Goal: Information Seeking & Learning: Find specific fact

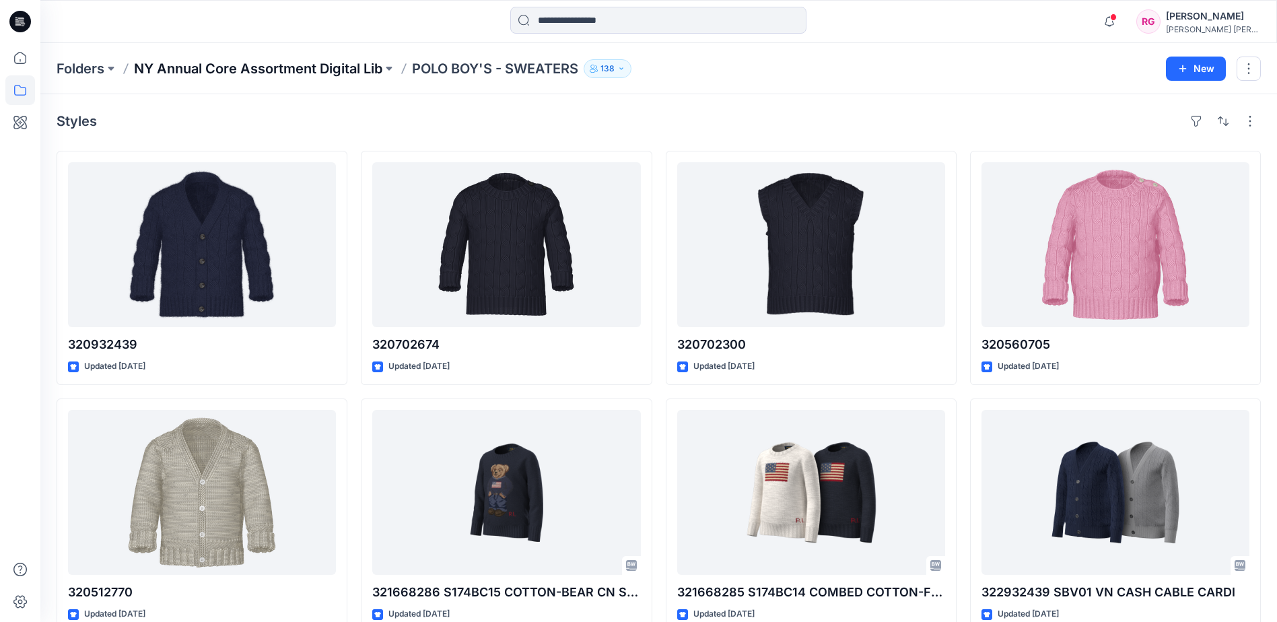
click at [311, 69] on p "NY Annual Core Assortment Digital Lib" at bounding box center [258, 68] width 248 height 19
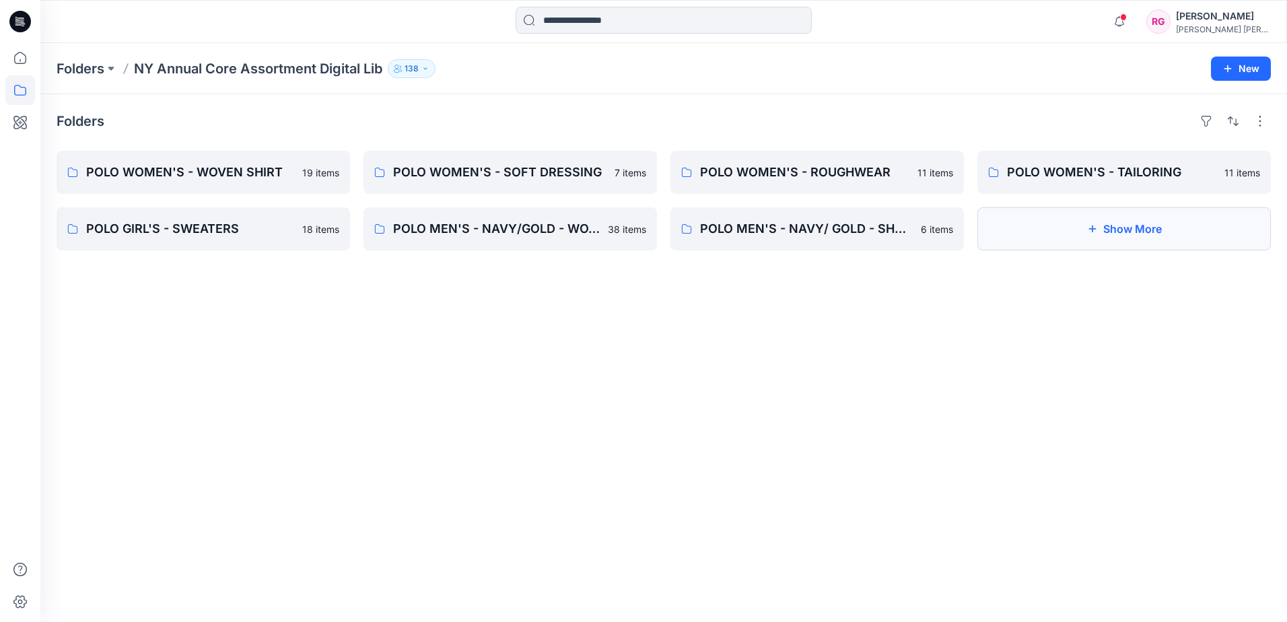
click at [1158, 237] on button "Show More" at bounding box center [1125, 228] width 294 height 43
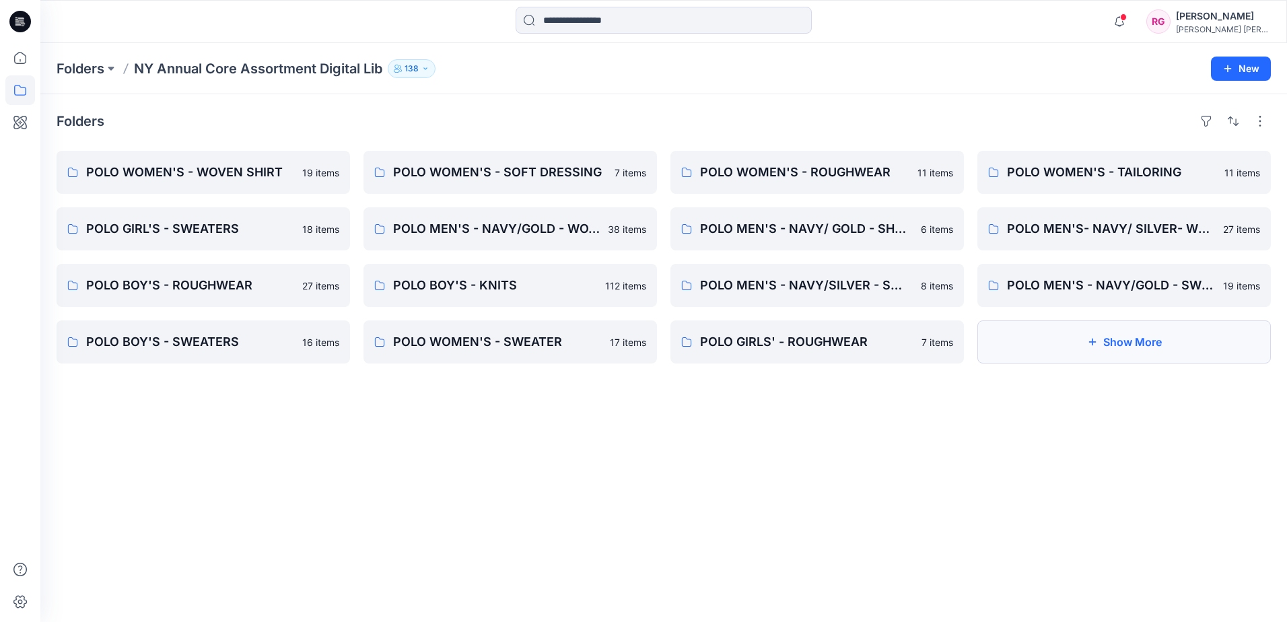
click at [1107, 349] on button "Show More" at bounding box center [1125, 342] width 294 height 43
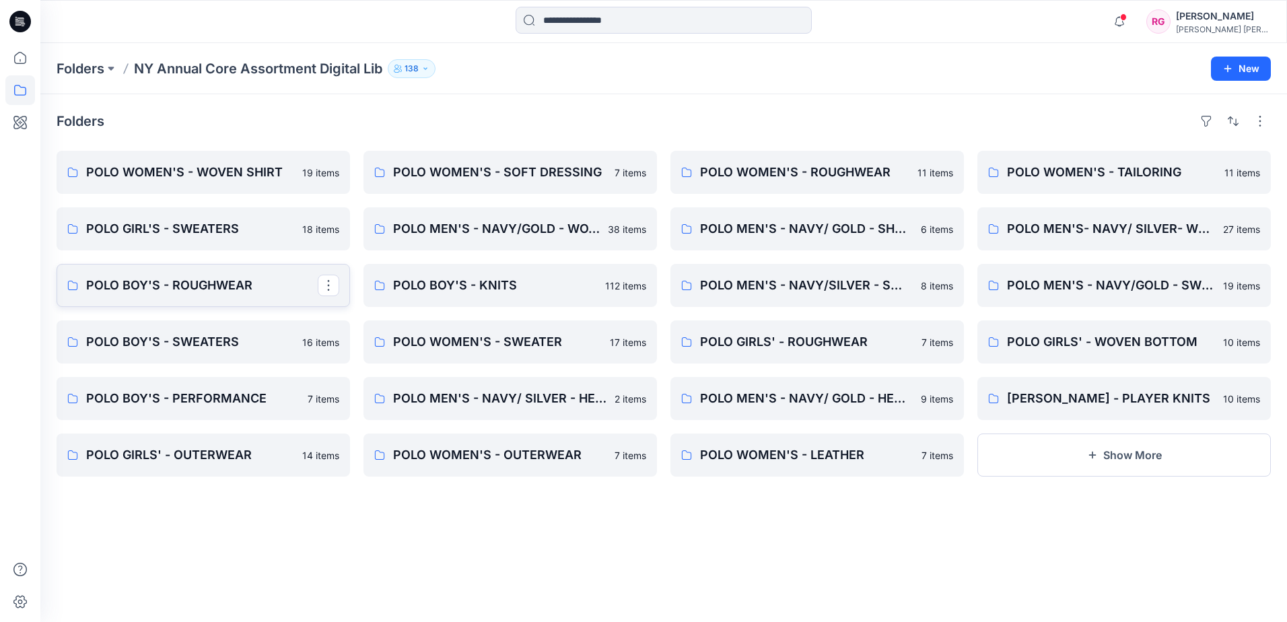
click at [240, 288] on p "POLO BOY'S - ROUGHWEAR" at bounding box center [202, 285] width 232 height 19
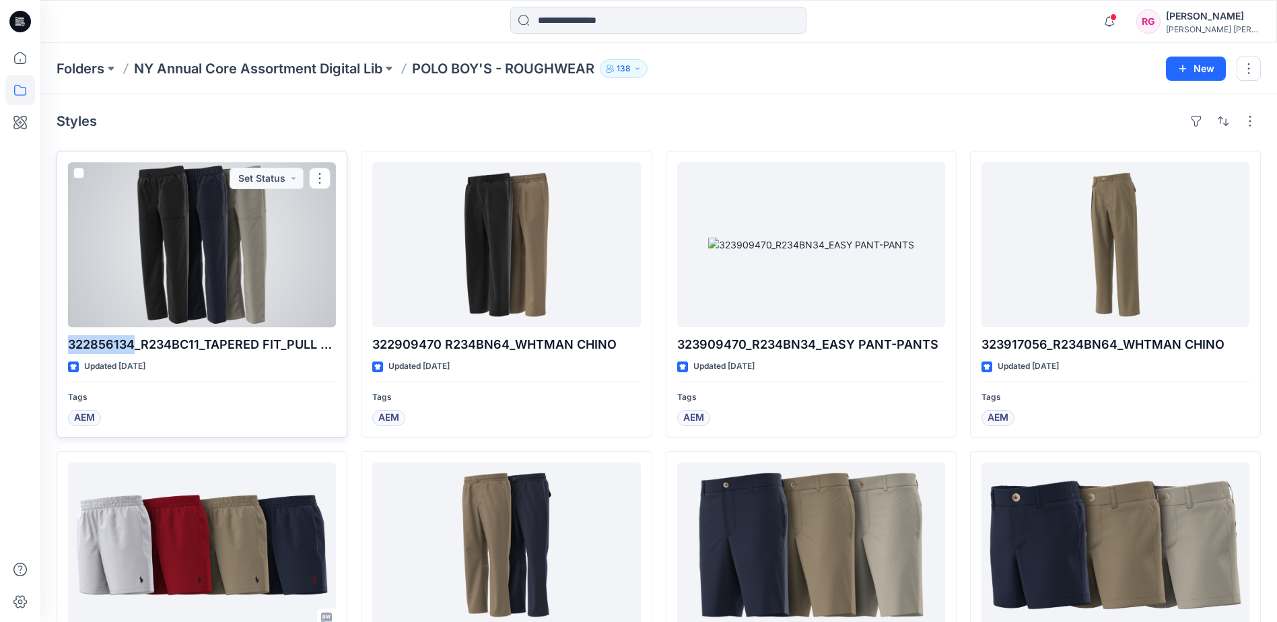
drag, startPoint x: 67, startPoint y: 345, endPoint x: 131, endPoint y: 349, distance: 64.1
click at [131, 349] on p "322856134_R234BC11_TAPERED FIT_PULL ON PANTS" at bounding box center [202, 344] width 268 height 19
copy p "322856134"
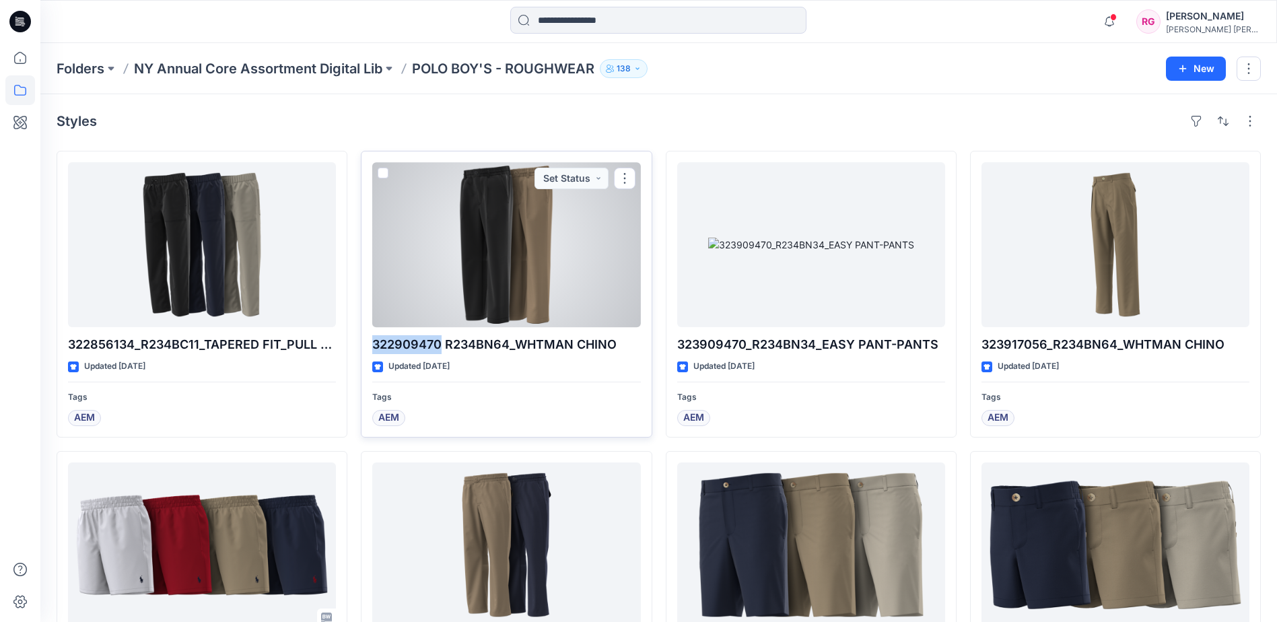
drag, startPoint x: 373, startPoint y: 340, endPoint x: 440, endPoint y: 345, distance: 67.5
click at [440, 345] on p "322909470 R234BN64_WHTMAN CHINO" at bounding box center [506, 344] width 268 height 19
copy p "322909470"
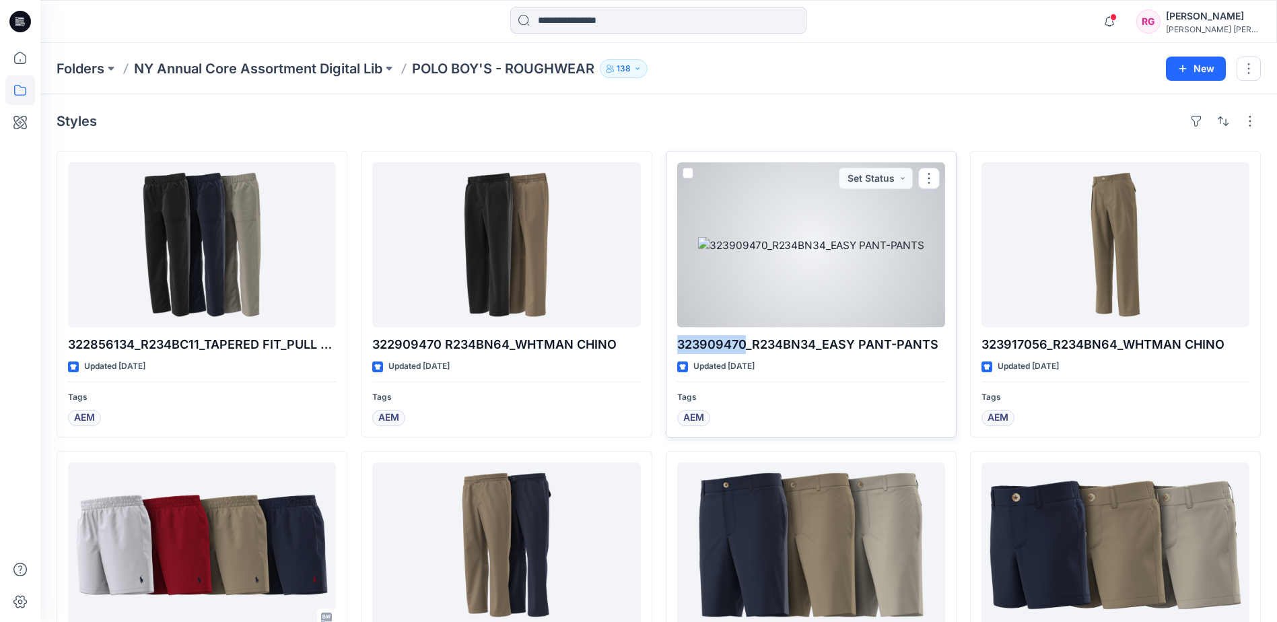
drag, startPoint x: 678, startPoint y: 345, endPoint x: 746, endPoint y: 351, distance: 68.2
click at [746, 351] on p "323909470_R234BN34_EASY PANT-PANTS" at bounding box center [811, 344] width 268 height 19
copy p "323909470"
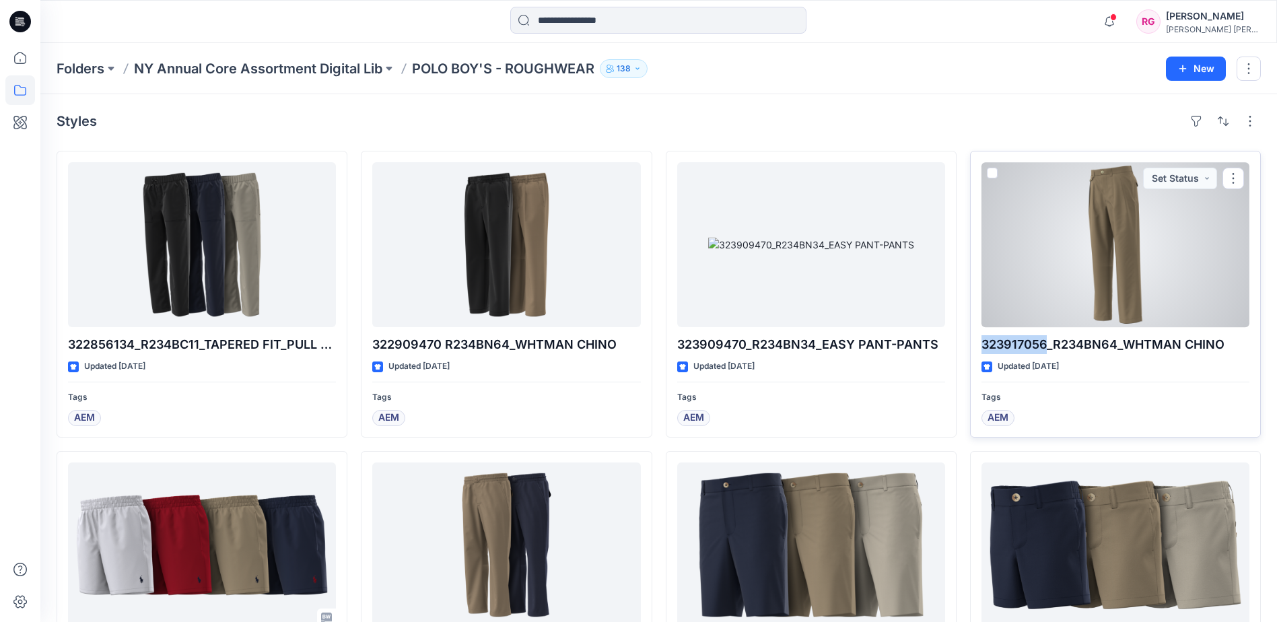
drag, startPoint x: 982, startPoint y: 341, endPoint x: 1047, endPoint y: 345, distance: 64.8
click at [1047, 345] on p "323917056_R234BN64_WHTMAN CHINO" at bounding box center [1116, 344] width 268 height 19
copy p "323917056"
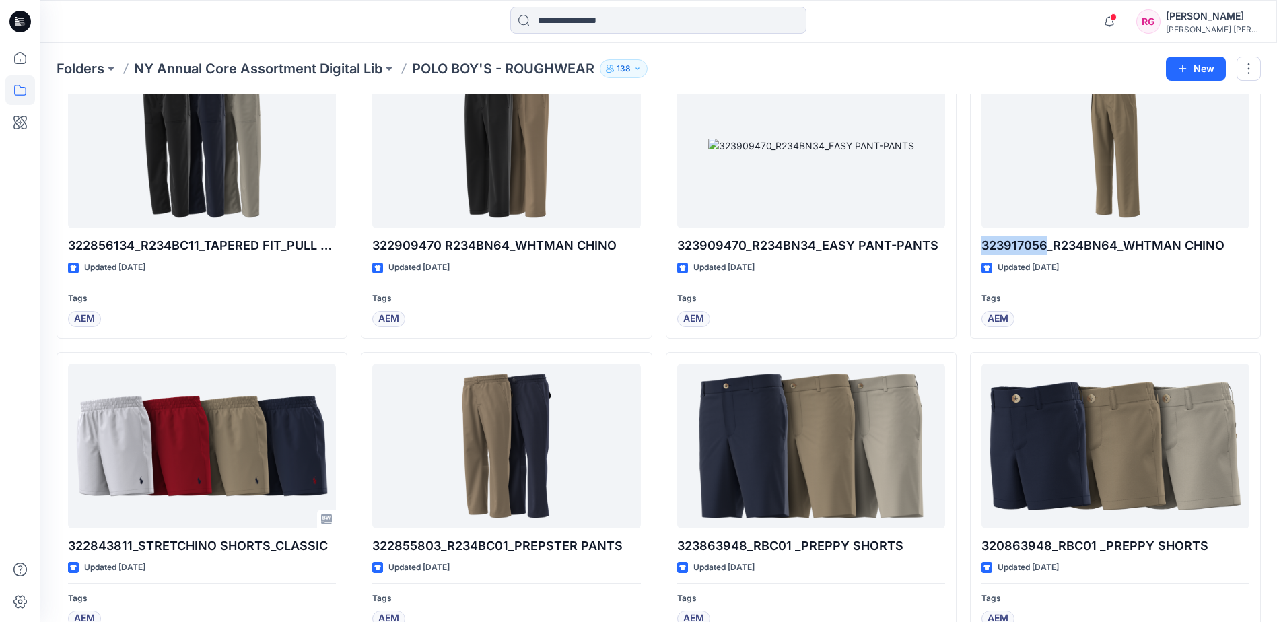
scroll to position [202, 0]
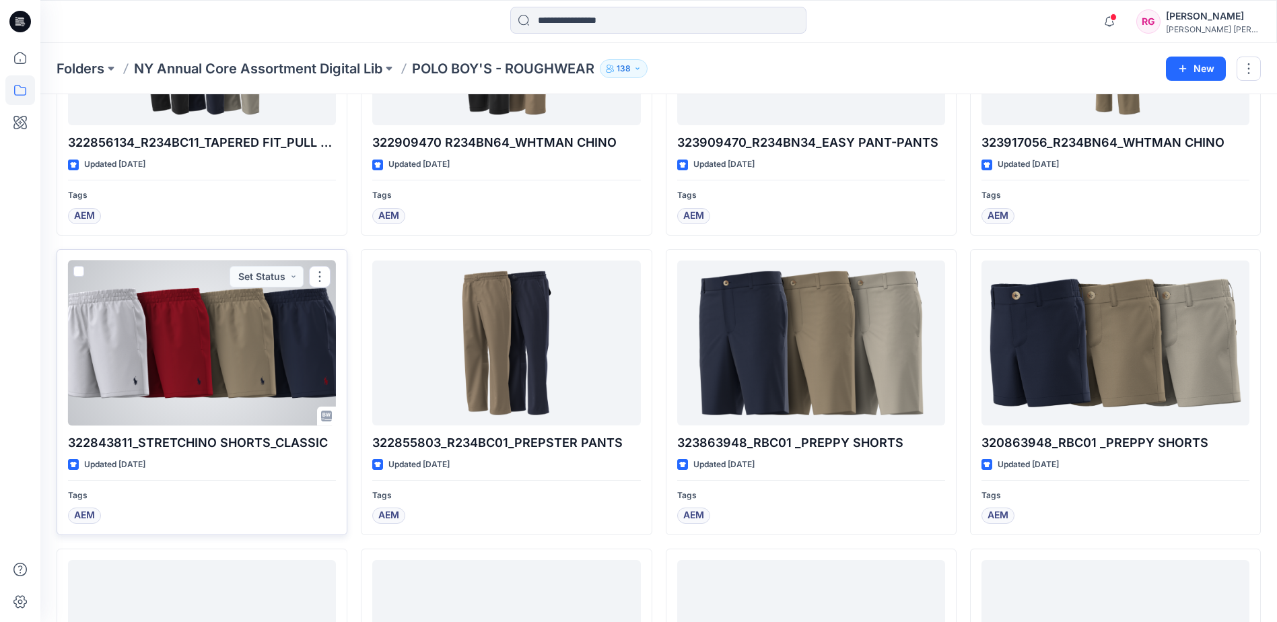
click at [74, 439] on p "322843811_STRETCHINO SHORTS_CLASSIC" at bounding box center [202, 443] width 268 height 19
drag, startPoint x: 71, startPoint y: 442, endPoint x: 133, endPoint y: 446, distance: 62.8
click at [133, 446] on p "322843811_STRETCHINO SHORTS_CLASSIC" at bounding box center [202, 443] width 268 height 19
copy p "322843811"
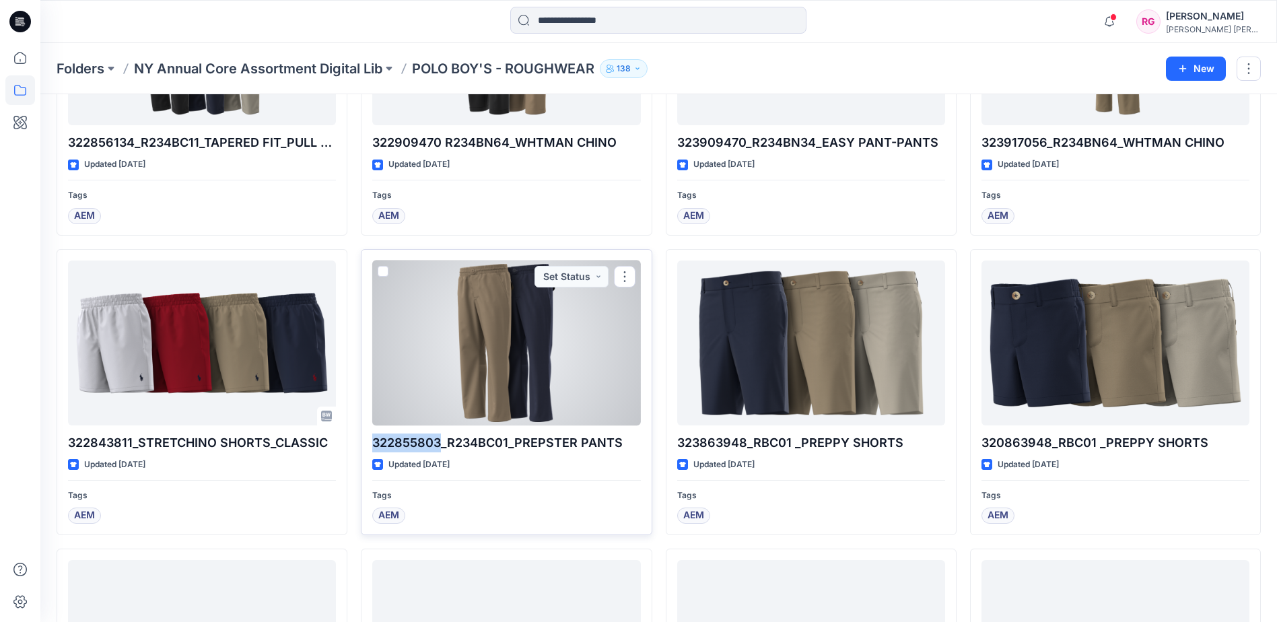
drag, startPoint x: 376, startPoint y: 440, endPoint x: 441, endPoint y: 448, distance: 65.8
click at [441, 448] on p "322855803_R234BC01_PREPSTER PANTS" at bounding box center [506, 443] width 268 height 19
copy p "322855803"
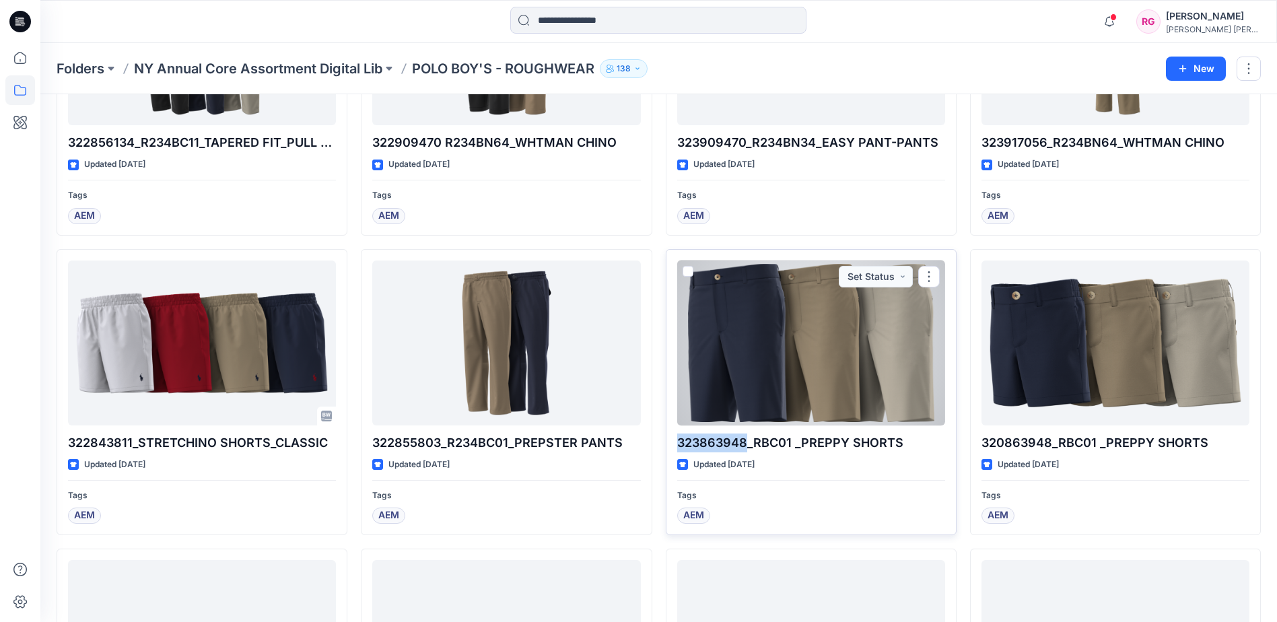
drag, startPoint x: 679, startPoint y: 441, endPoint x: 744, endPoint y: 440, distance: 65.3
click at [744, 440] on p "323863948_RBC01 _PREPPY SHORTS" at bounding box center [811, 443] width 268 height 19
copy p "323863948"
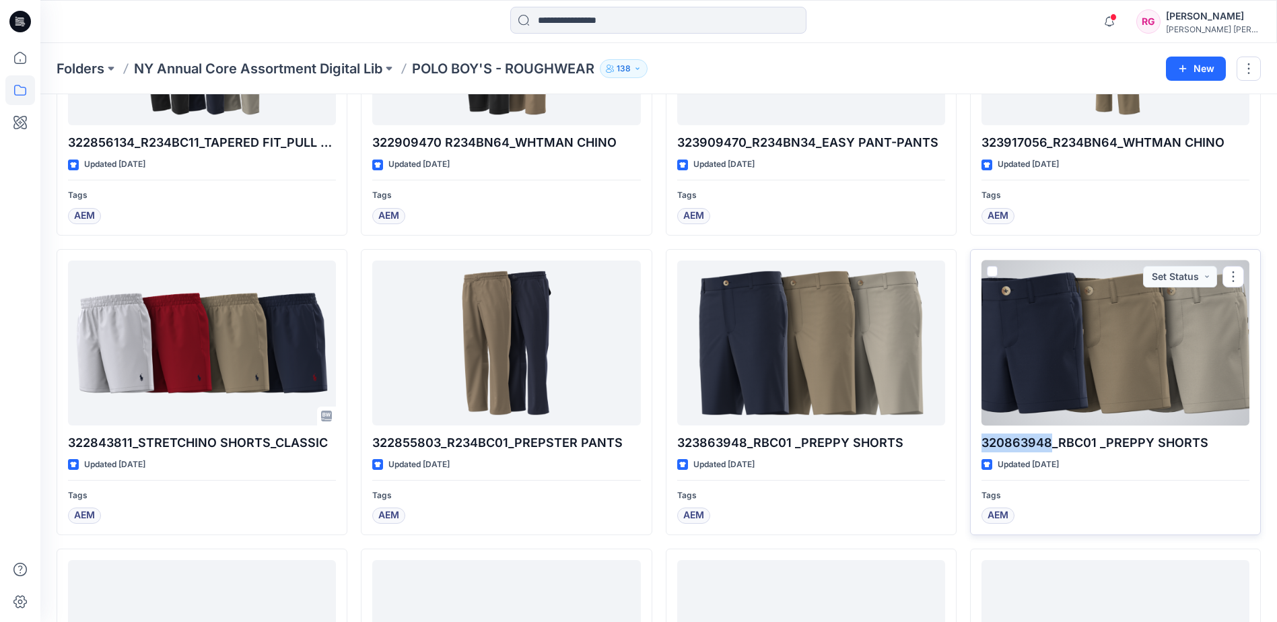
drag, startPoint x: 982, startPoint y: 443, endPoint x: 1050, endPoint y: 446, distance: 68.1
click at [1050, 446] on p "320863948_RBC01 _PREPPY SHORTS" at bounding box center [1116, 443] width 268 height 19
copy p "320863948"
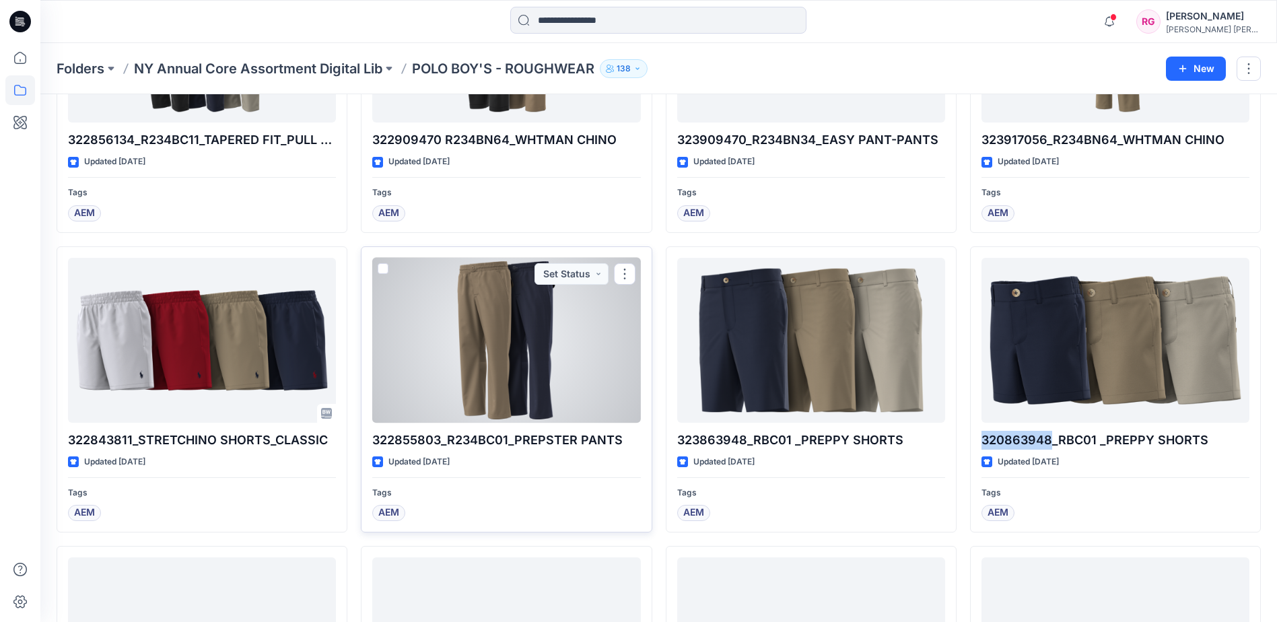
scroll to position [471, 0]
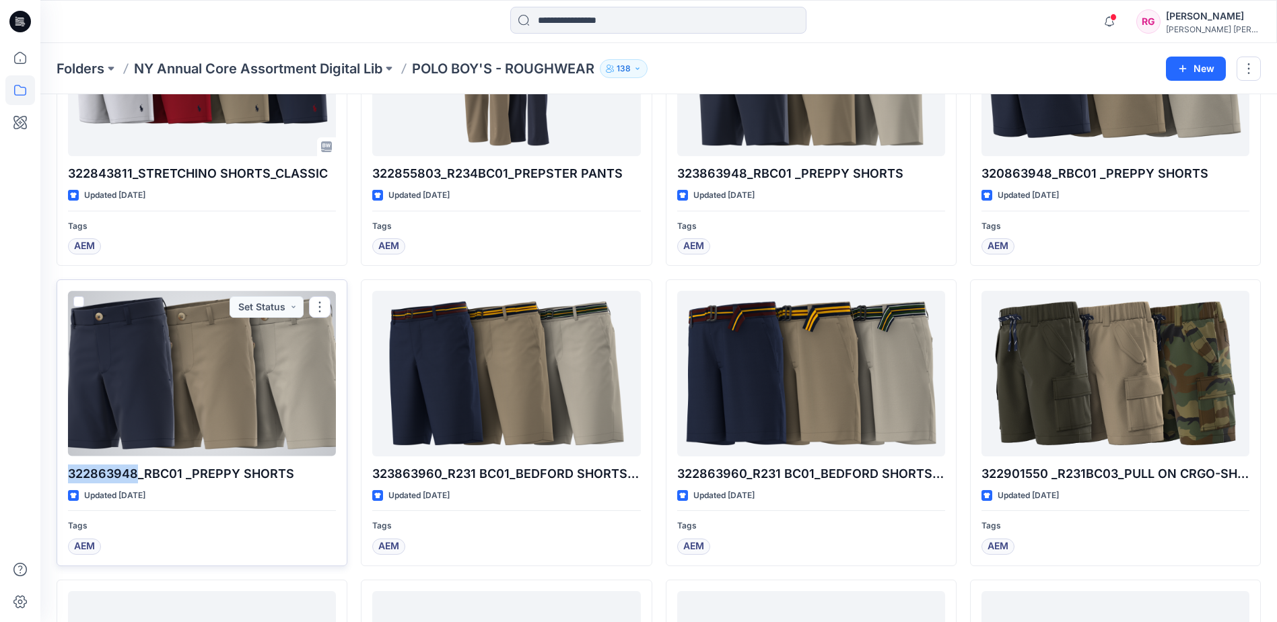
drag, startPoint x: 66, startPoint y: 469, endPoint x: 135, endPoint y: 477, distance: 69.8
click at [135, 477] on div "322863948_RBC01 _PREPPY SHORTS Updated 7 months ago Tags AEM Set Status" at bounding box center [202, 422] width 291 height 287
copy p "322863948"
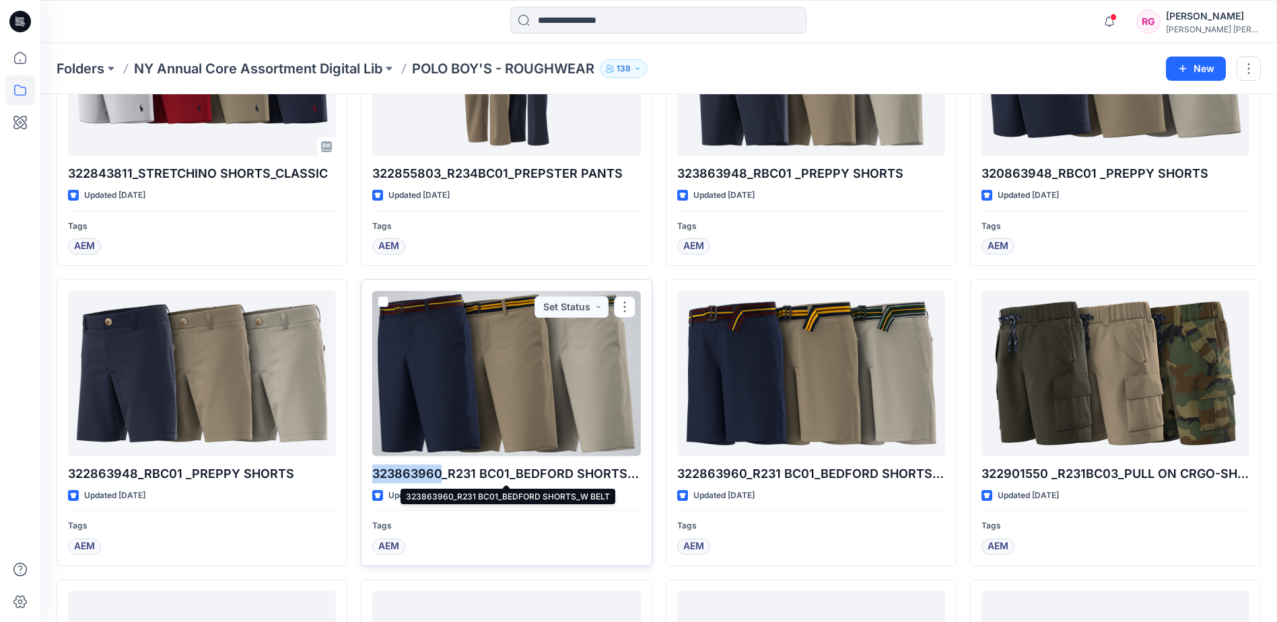
drag, startPoint x: 376, startPoint y: 473, endPoint x: 440, endPoint y: 473, distance: 64.0
click at [440, 473] on p "323863960_R231 BC01_BEDFORD SHORTS_W BELT" at bounding box center [506, 474] width 268 height 19
copy p "323863960"
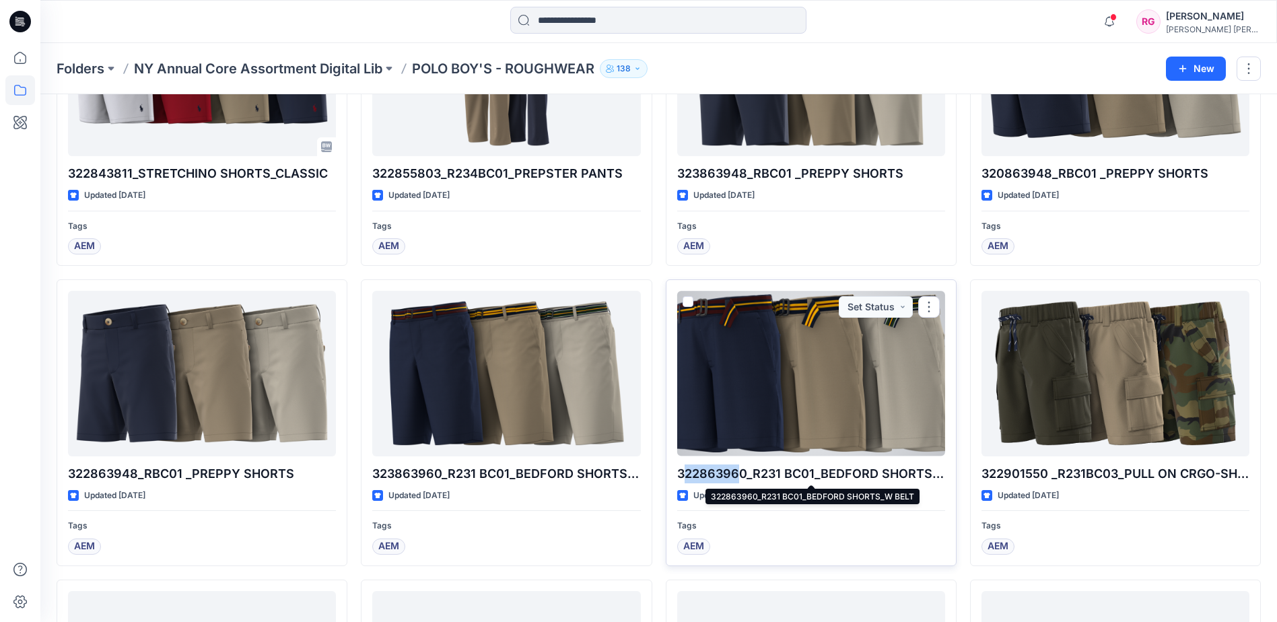
drag, startPoint x: 683, startPoint y: 470, endPoint x: 735, endPoint y: 473, distance: 52.0
click at [735, 473] on p "322863960_R231 BC01_BEDFORD SHORTS_W BELT" at bounding box center [811, 474] width 268 height 19
drag, startPoint x: 735, startPoint y: 473, endPoint x: 745, endPoint y: 476, distance: 9.8
click at [745, 476] on p "322863960_R231 BC01_BEDFORD SHORTS_W BELT" at bounding box center [811, 474] width 268 height 19
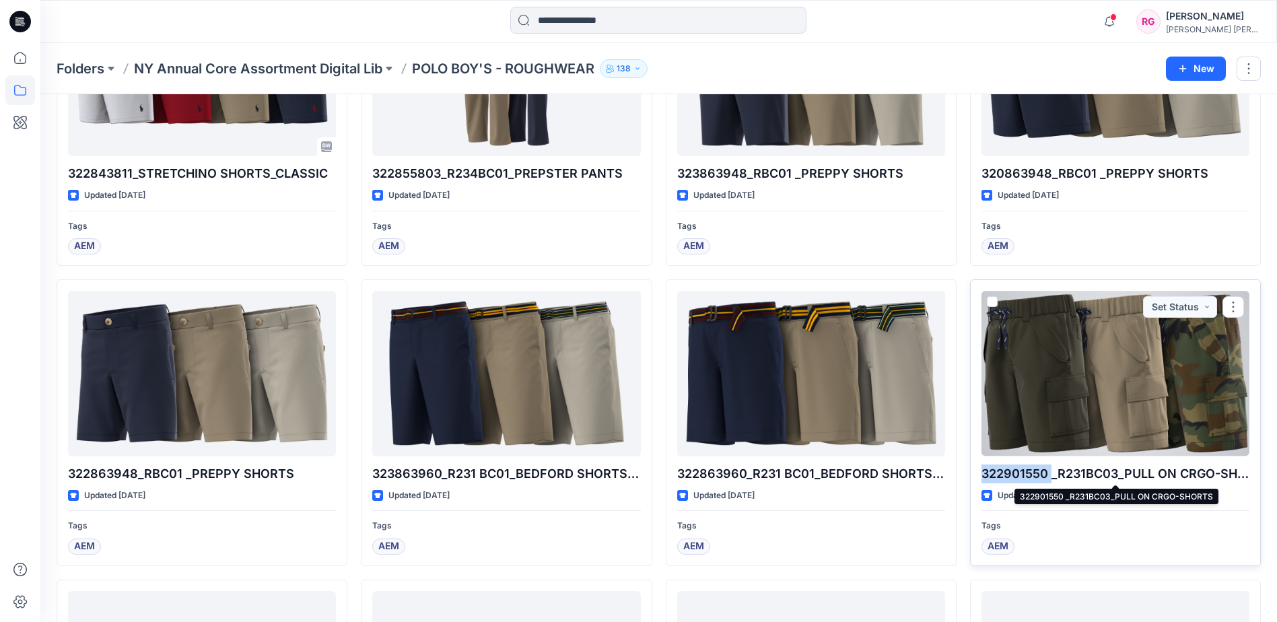
drag, startPoint x: 984, startPoint y: 473, endPoint x: 1050, endPoint y: 478, distance: 66.2
click at [1050, 478] on p "322901550 _R231BC03_PULL ON CRGO-SHORTS" at bounding box center [1116, 474] width 268 height 19
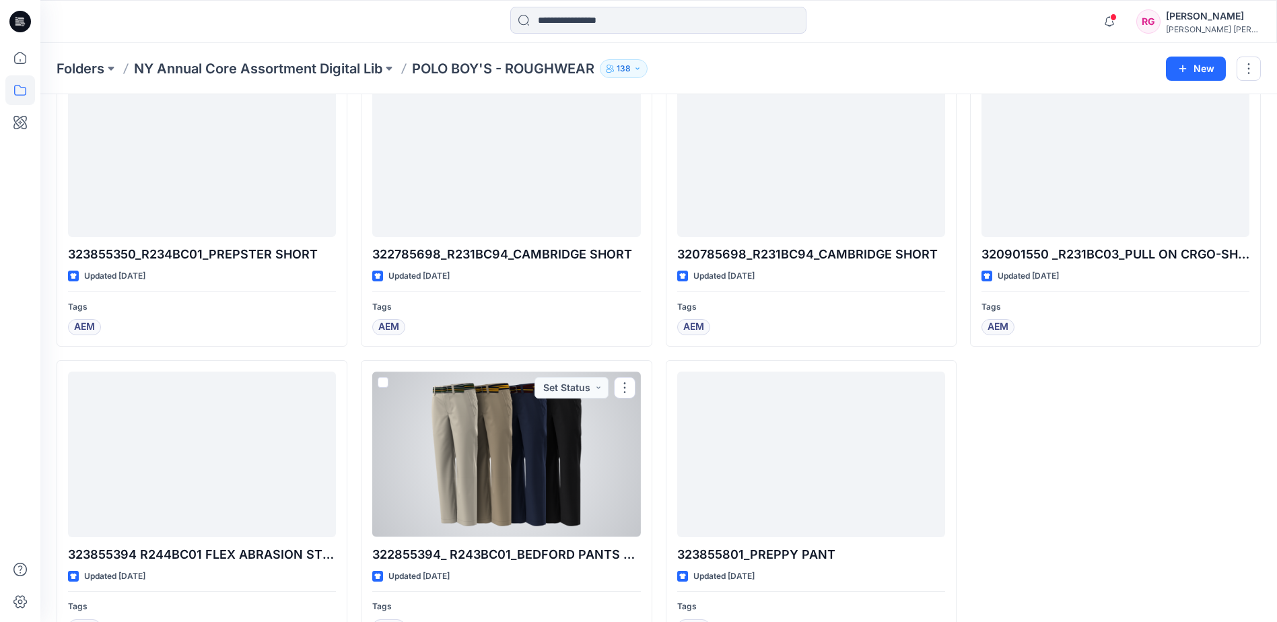
scroll to position [1632, 0]
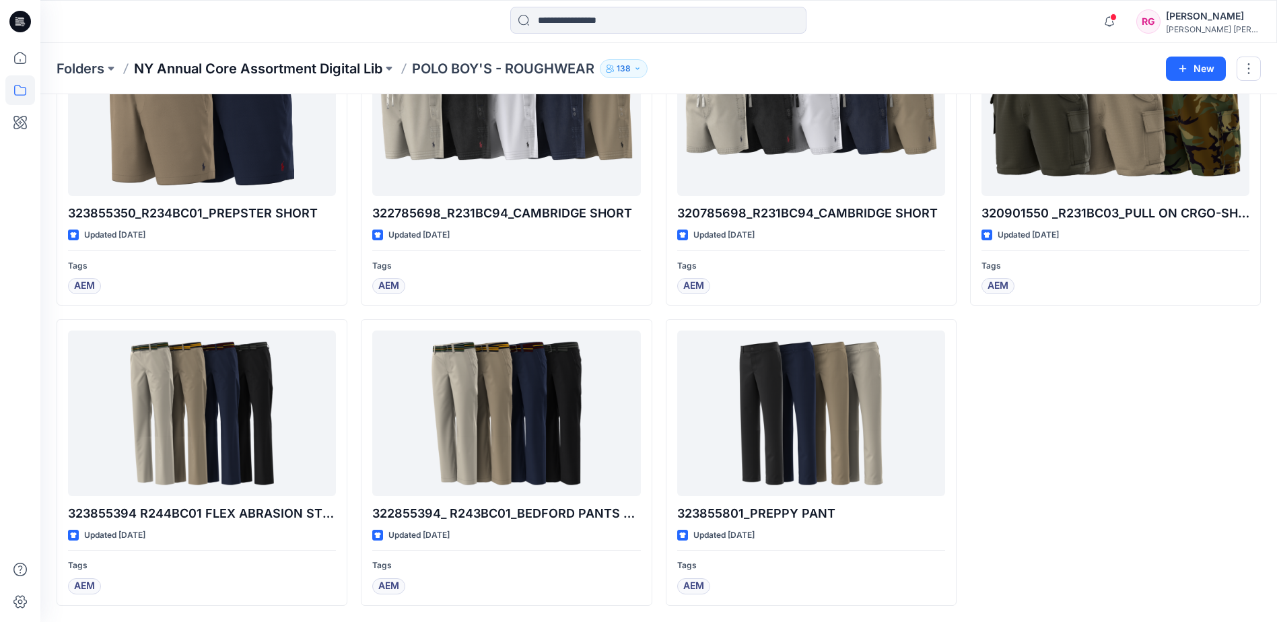
click at [351, 61] on p "NY Annual Core Assortment Digital Lib" at bounding box center [258, 68] width 248 height 19
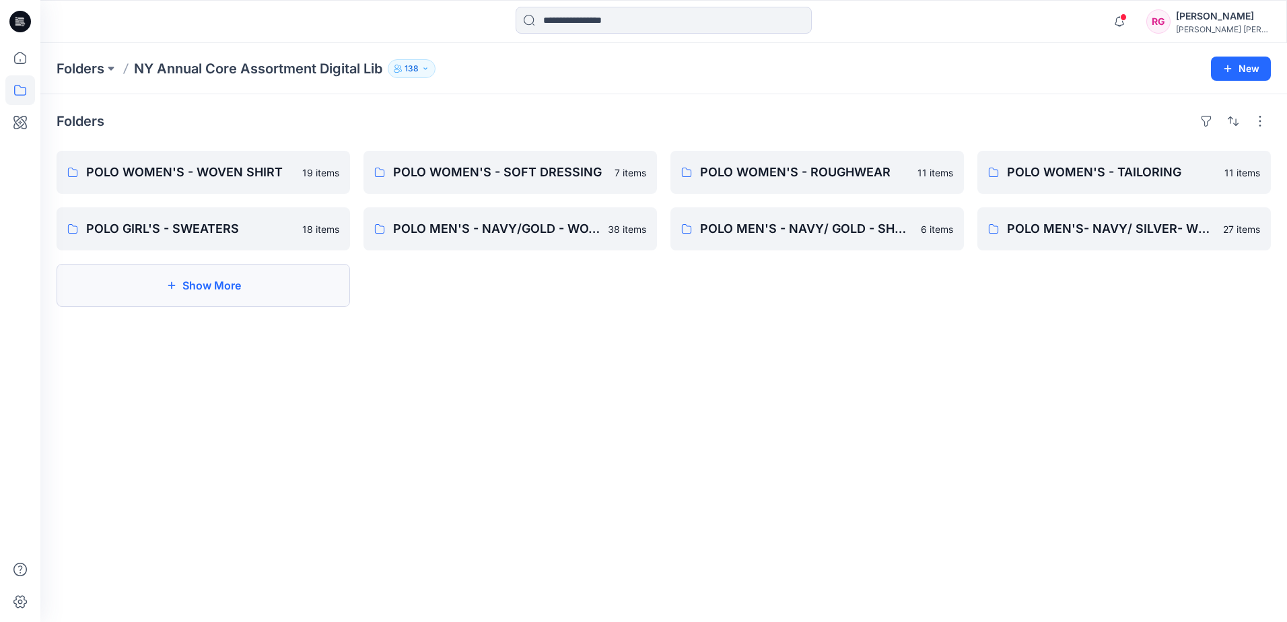
click at [327, 281] on button "Show More" at bounding box center [204, 285] width 294 height 43
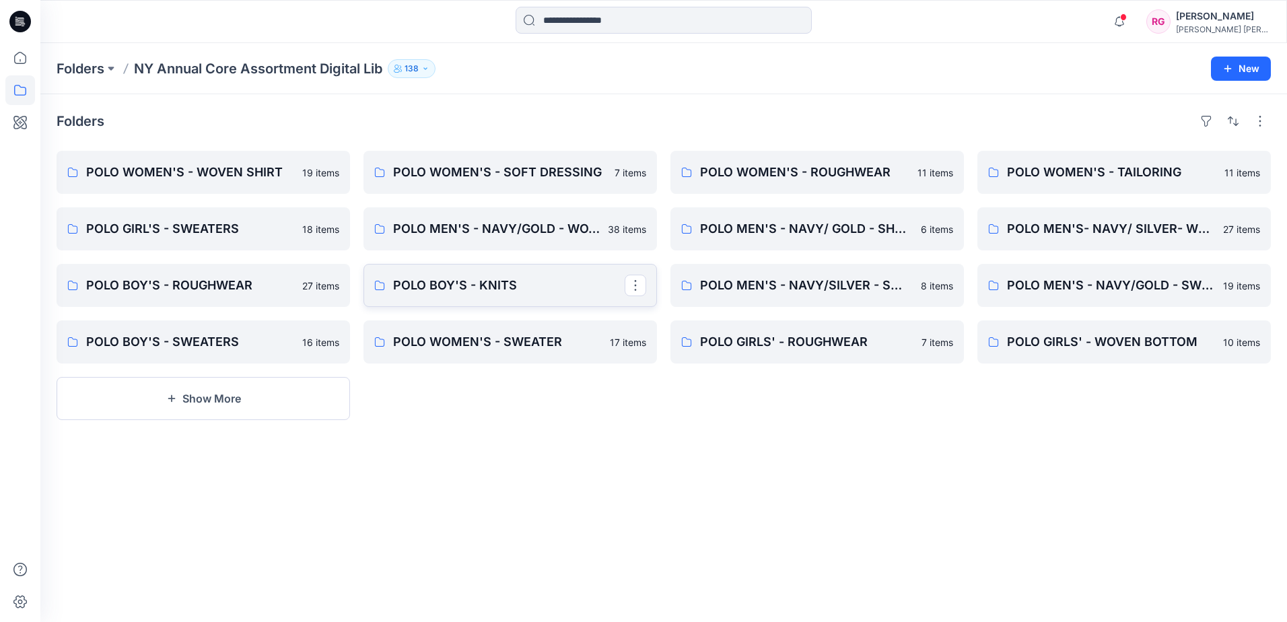
click at [490, 290] on p "POLO BOY'S - KNITS" at bounding box center [509, 285] width 232 height 19
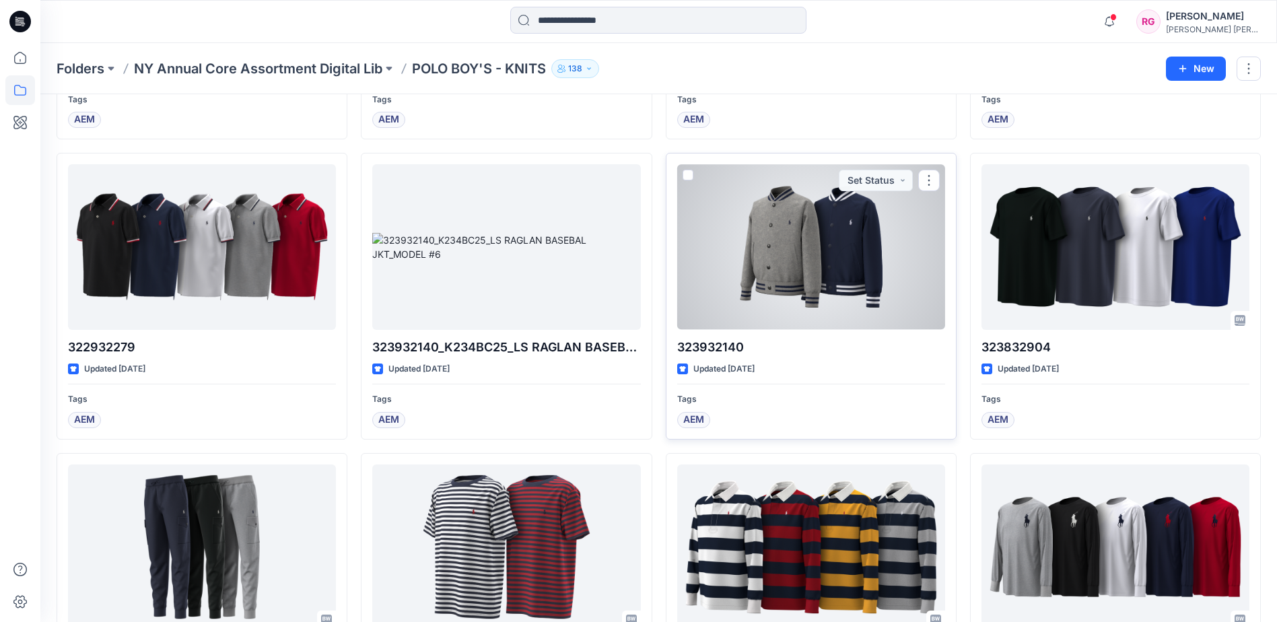
scroll to position [7797, 0]
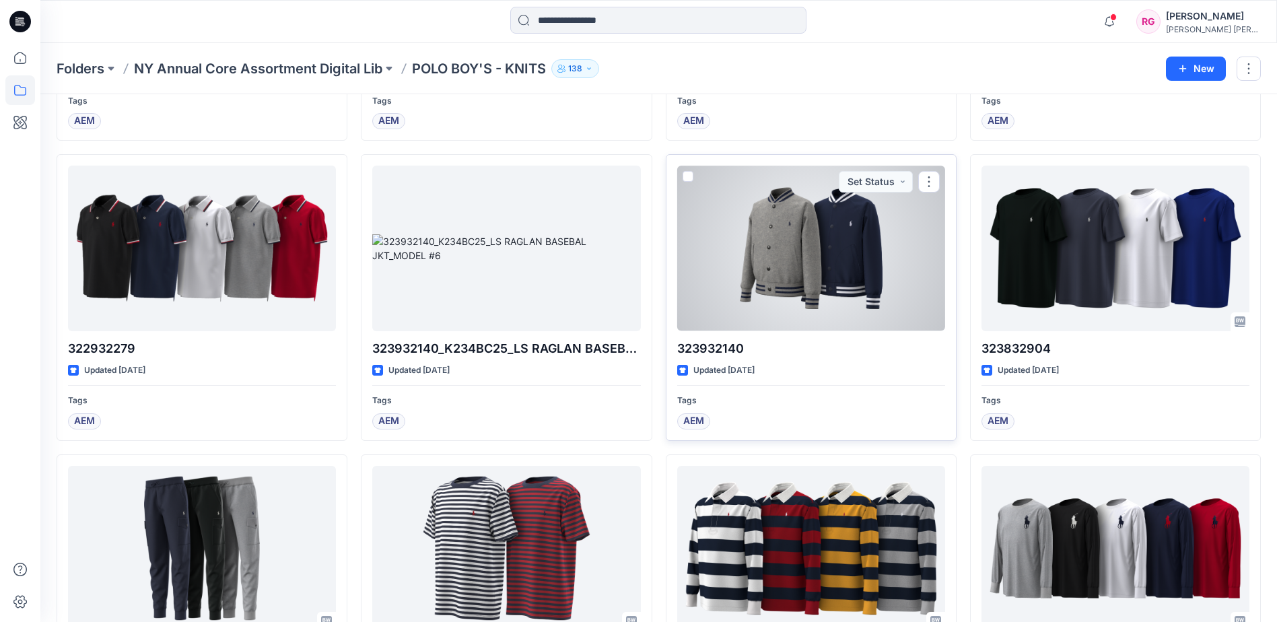
click at [719, 338] on div "323932140 Updated 3 months ago Tags AEM Set Status" at bounding box center [811, 297] width 291 height 287
click at [720, 341] on p "323932140" at bounding box center [811, 348] width 268 height 19
drag, startPoint x: 720, startPoint y: 341, endPoint x: 794, endPoint y: 208, distance: 151.9
click at [794, 208] on div at bounding box center [811, 248] width 268 height 165
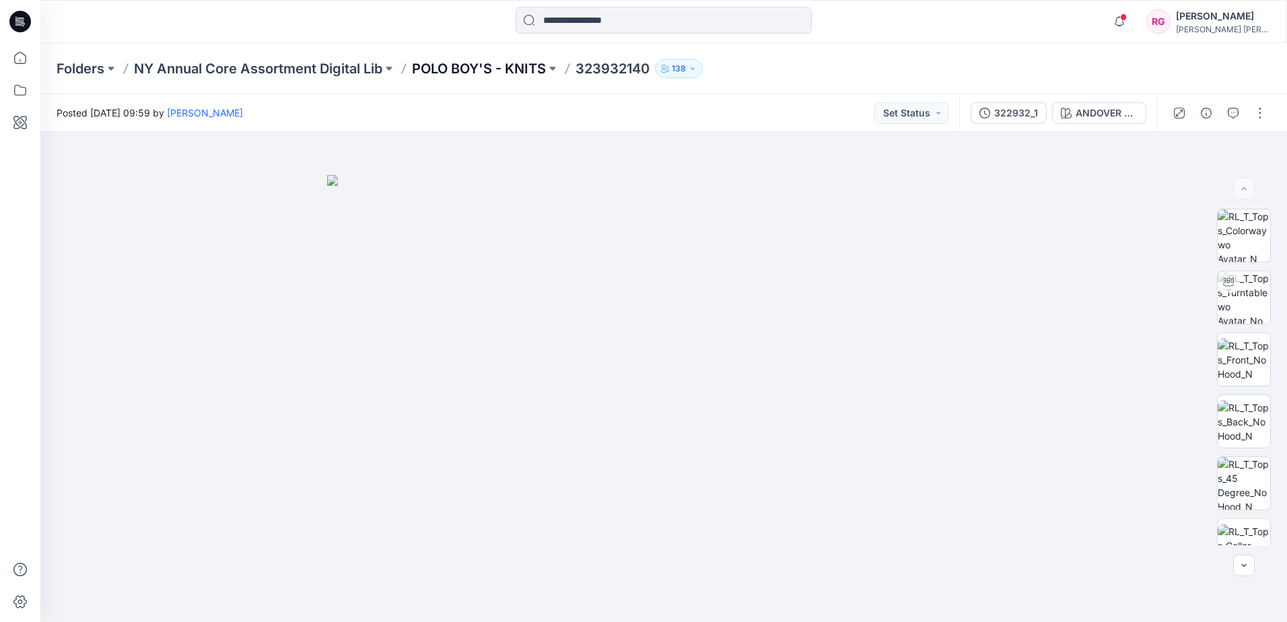
click at [514, 67] on p "POLO BOY'S - KNITS" at bounding box center [479, 68] width 134 height 19
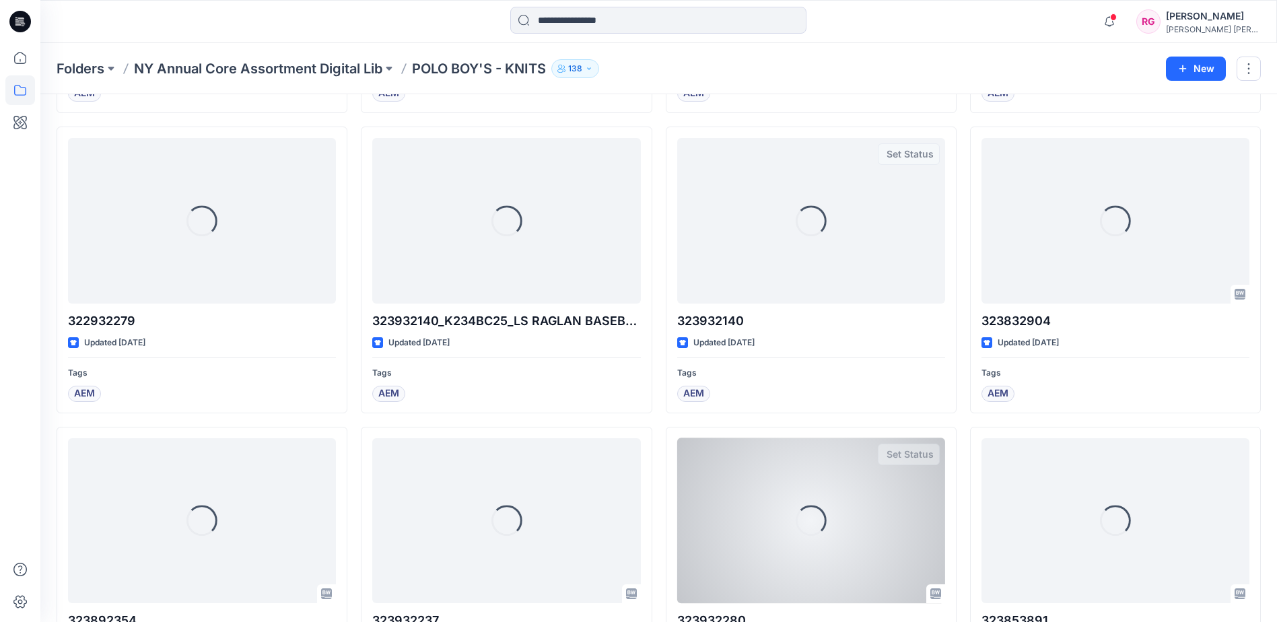
scroll to position [7932, 0]
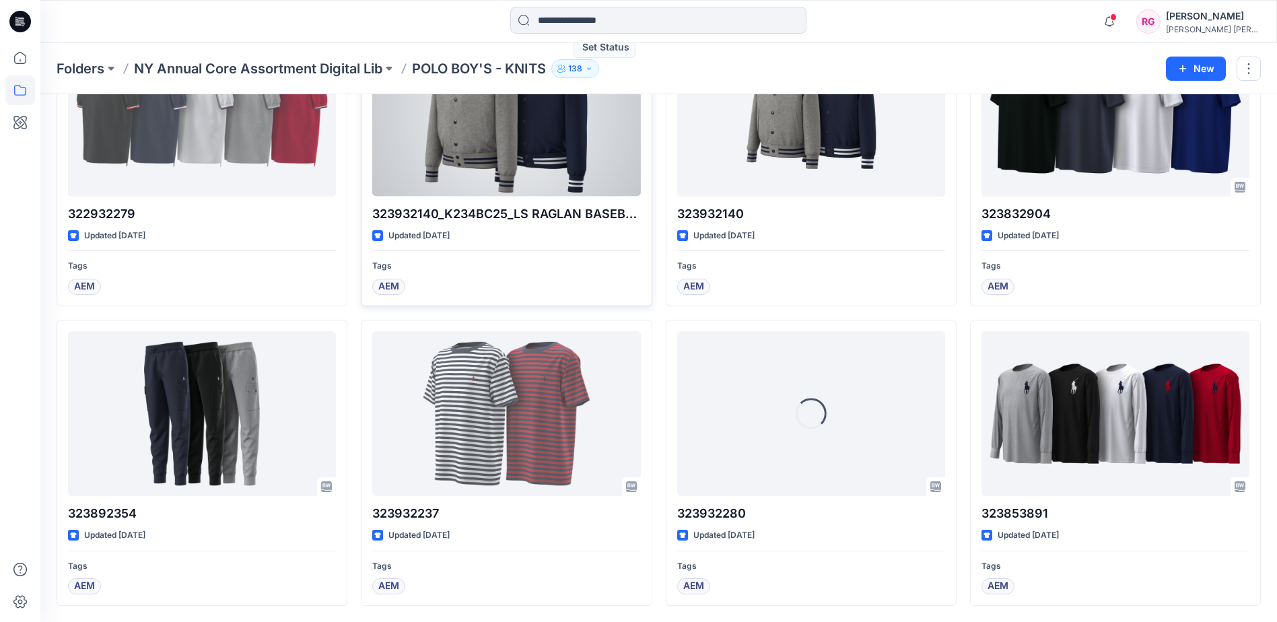
click at [463, 164] on div at bounding box center [506, 113] width 268 height 165
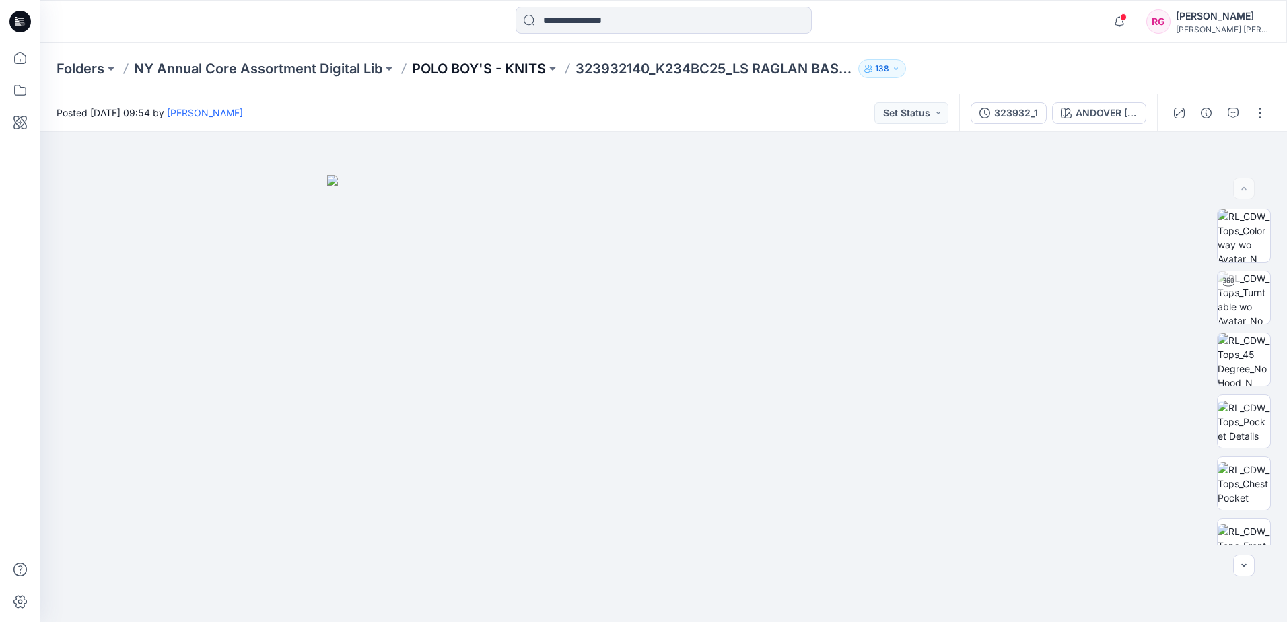
click at [483, 64] on p "POLO BOY'S - KNITS" at bounding box center [479, 68] width 134 height 19
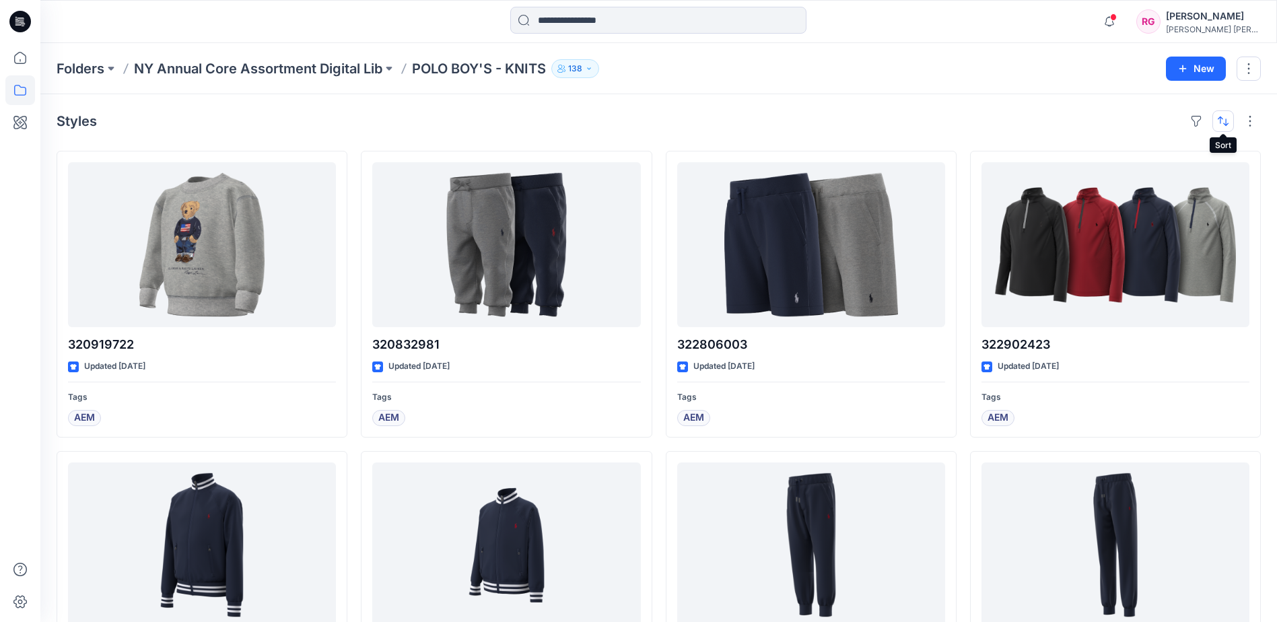
click at [1224, 114] on button "button" at bounding box center [1224, 121] width 22 height 22
click at [1186, 189] on p "A to Z" at bounding box center [1178, 185] width 85 height 14
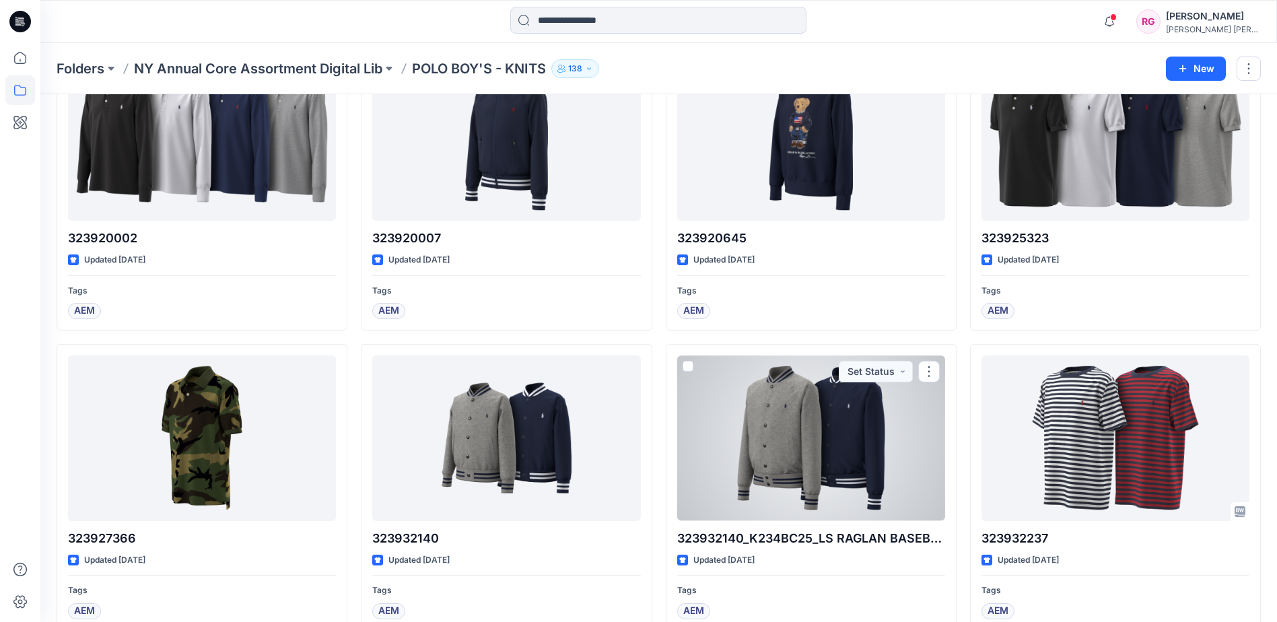
scroll to position [7680, 0]
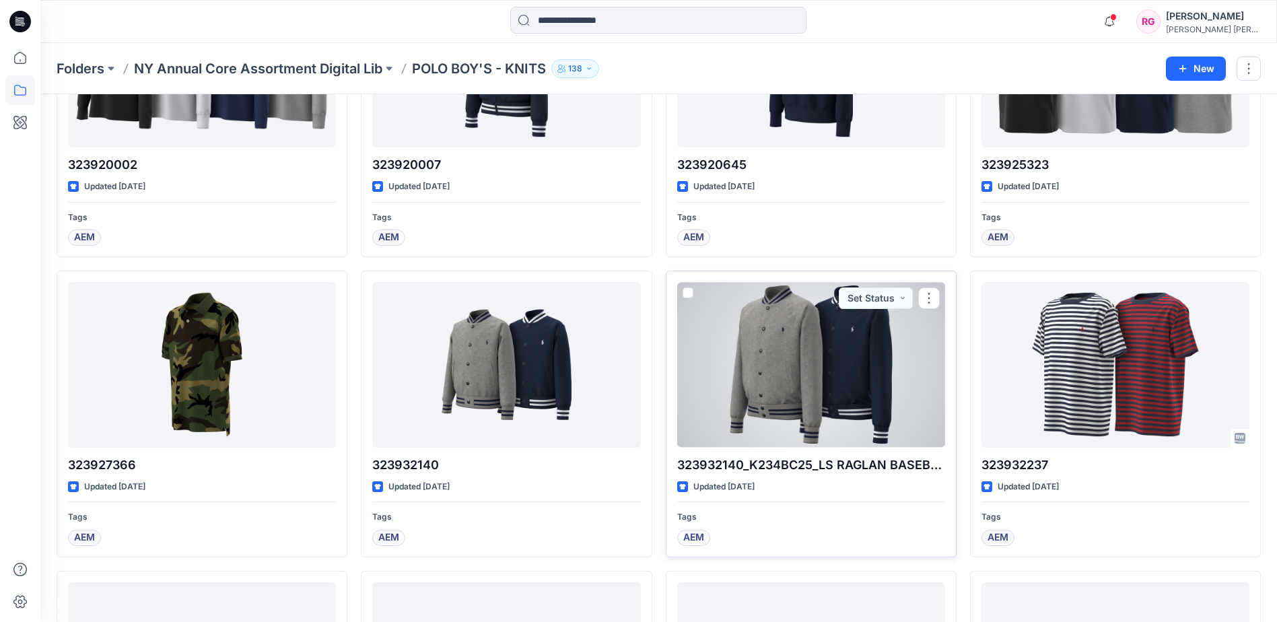
click at [866, 382] on div at bounding box center [811, 364] width 268 height 165
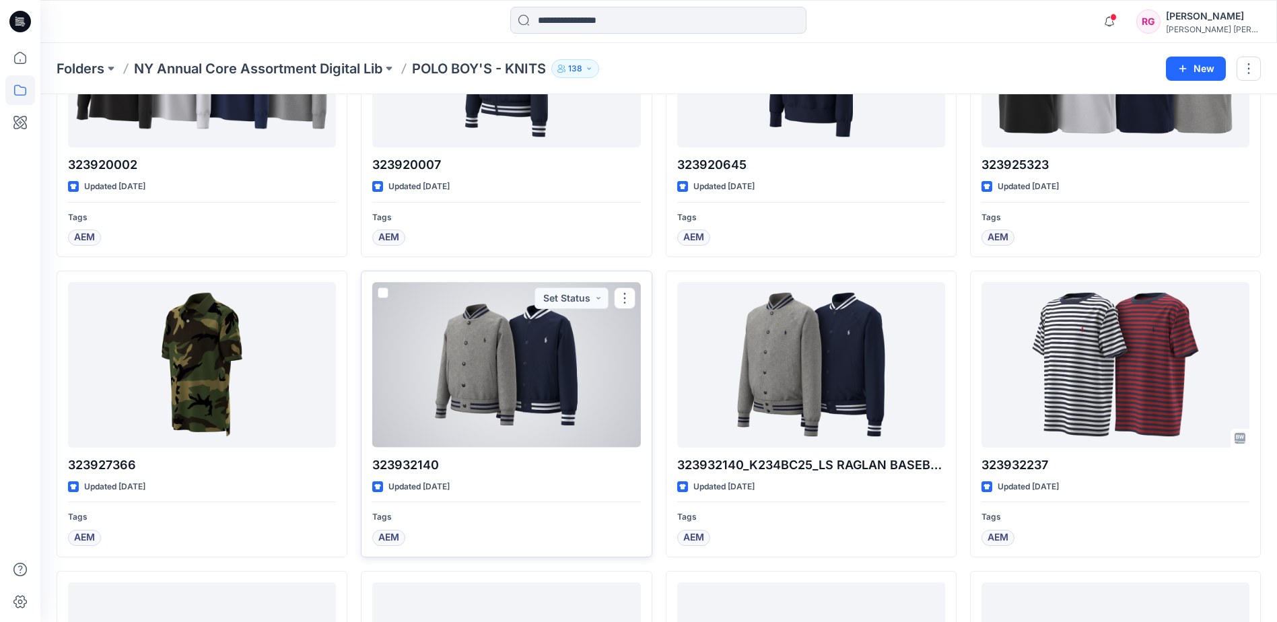
click at [542, 360] on div at bounding box center [506, 364] width 268 height 165
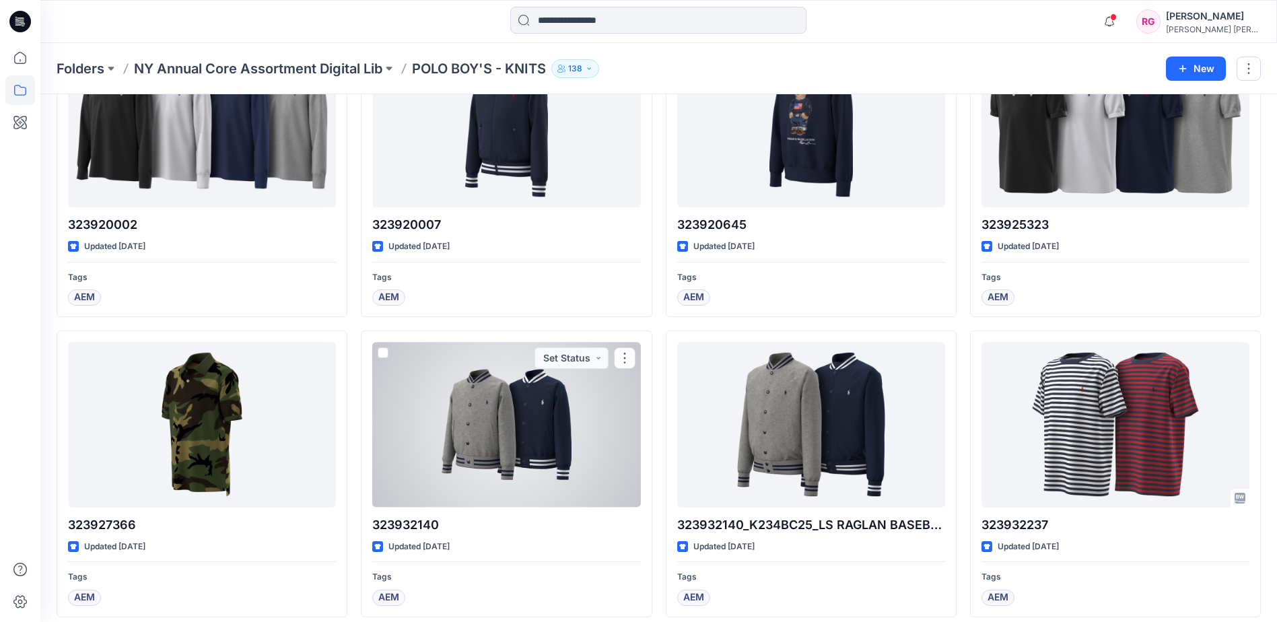
scroll to position [7613, 0]
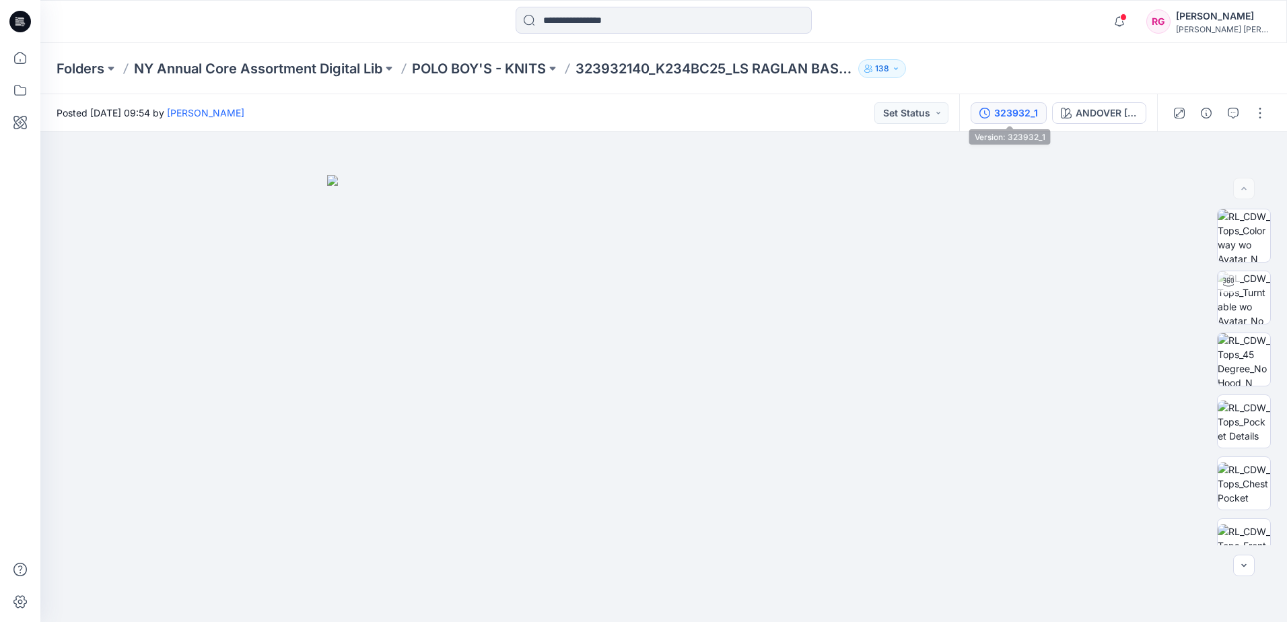
click at [1024, 115] on div "323932_1" at bounding box center [1017, 113] width 44 height 15
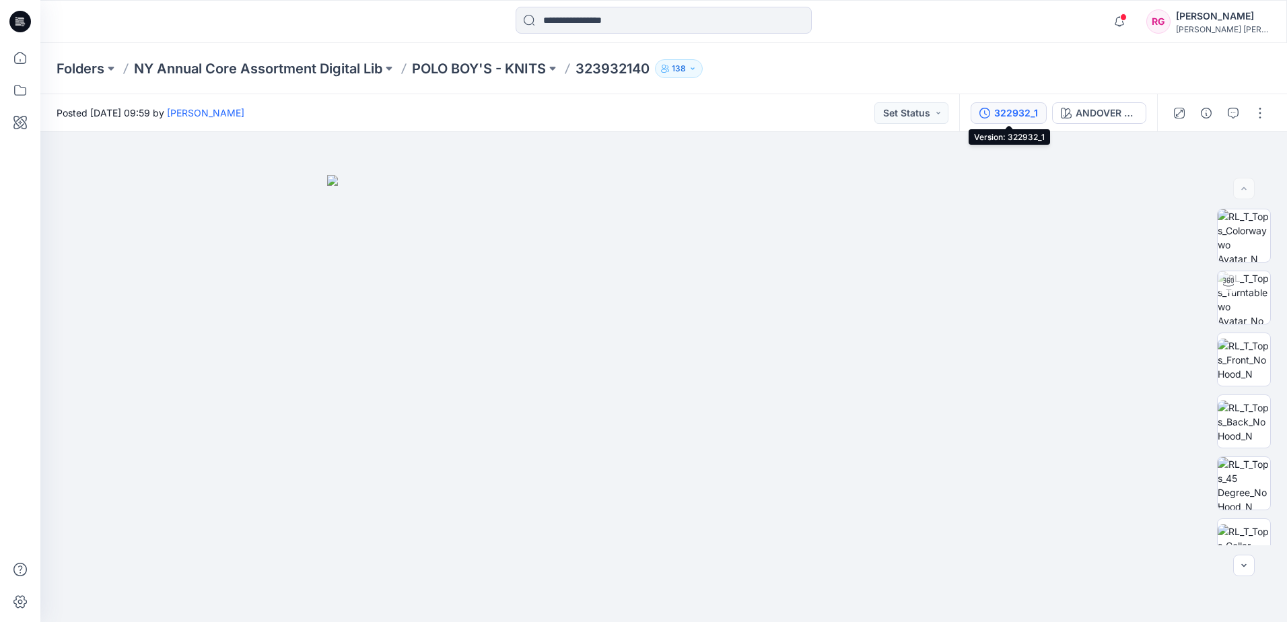
click at [1019, 115] on div "322932_1" at bounding box center [1017, 113] width 44 height 15
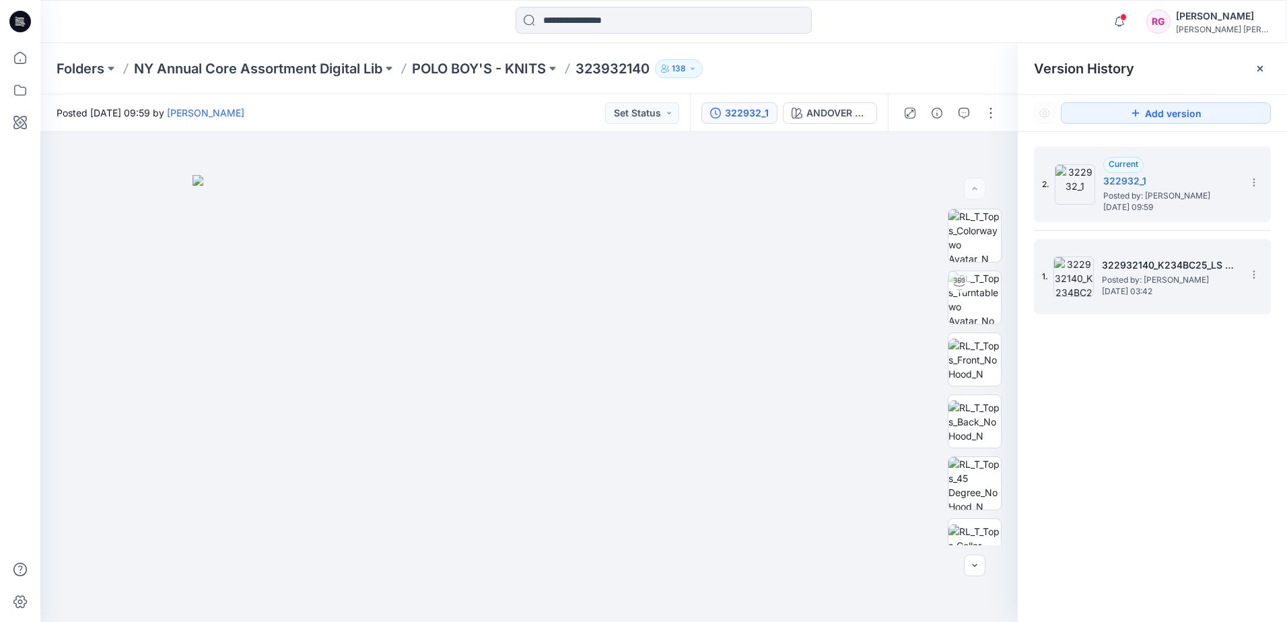
click at [1136, 274] on span "Posted by: [PERSON_NAME]" at bounding box center [1169, 279] width 135 height 13
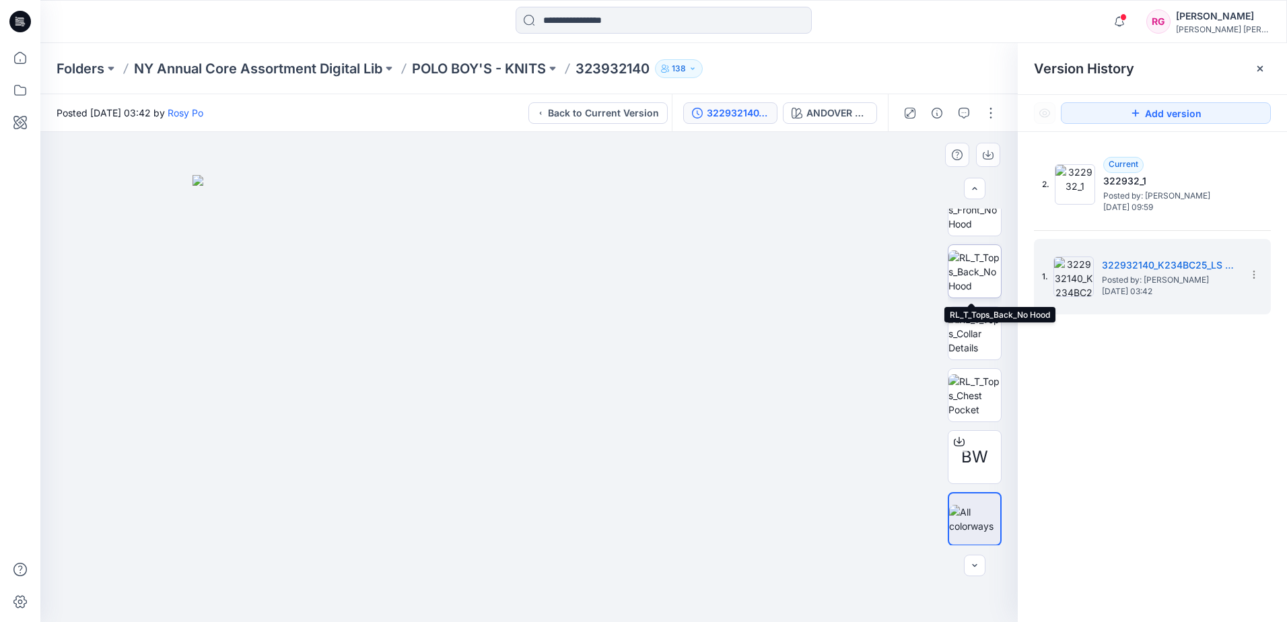
scroll to position [151, 0]
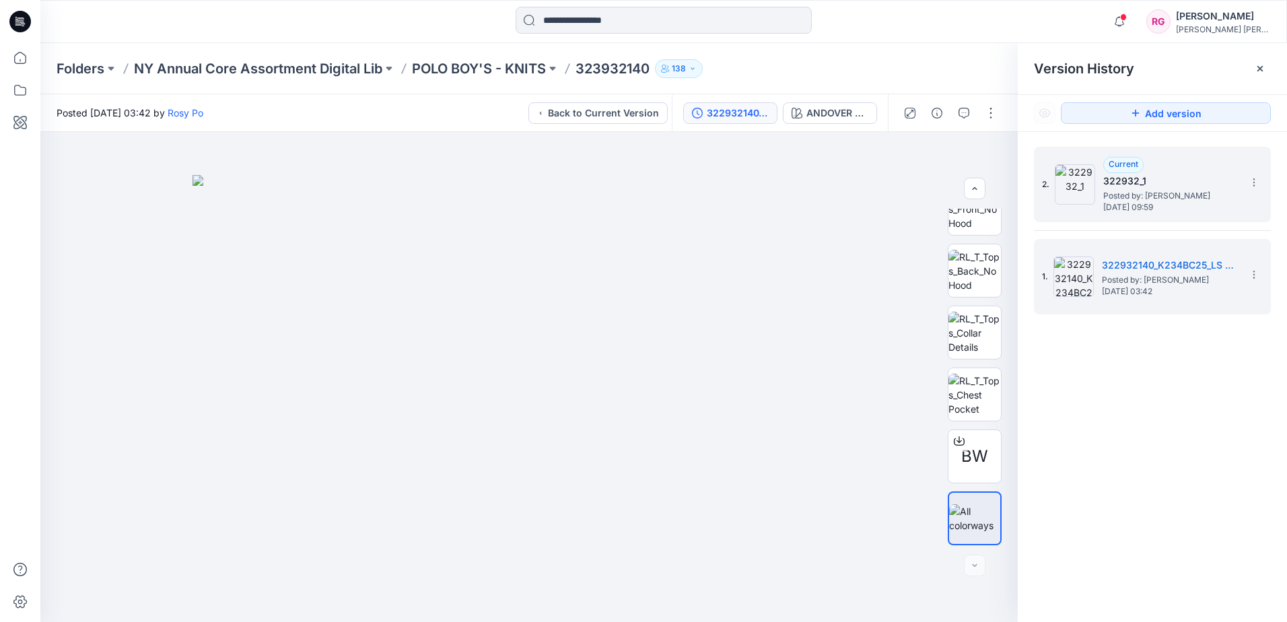
click at [1164, 190] on span "Posted by: [PERSON_NAME]" at bounding box center [1171, 195] width 135 height 13
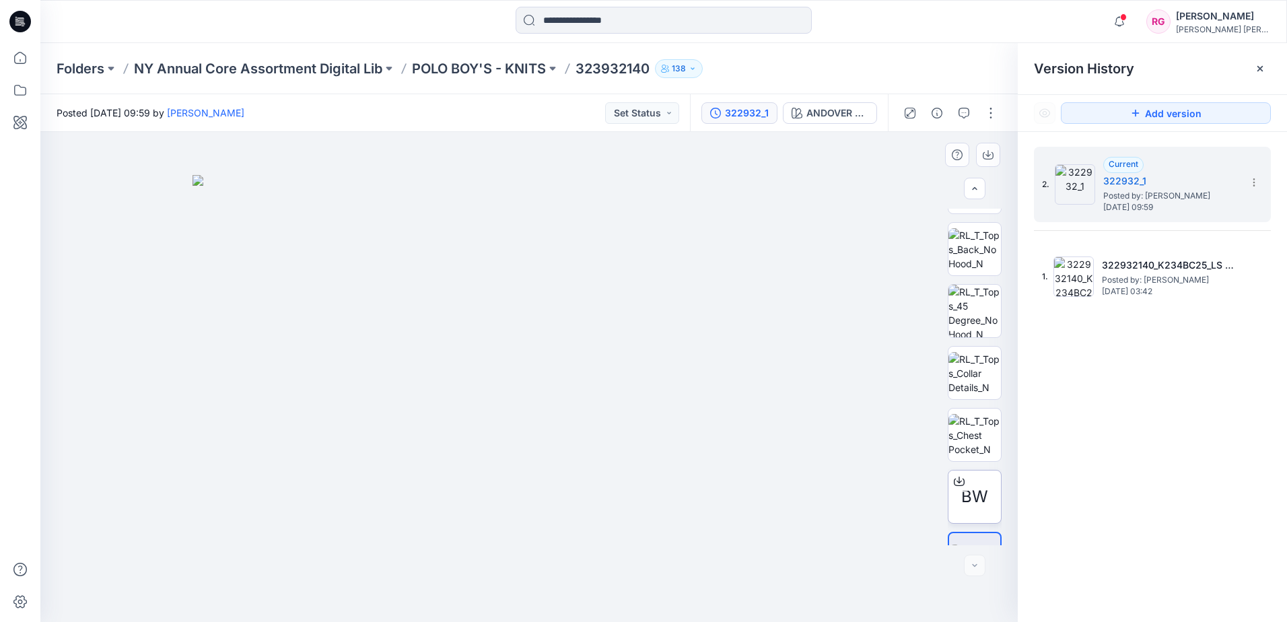
scroll to position [213, 0]
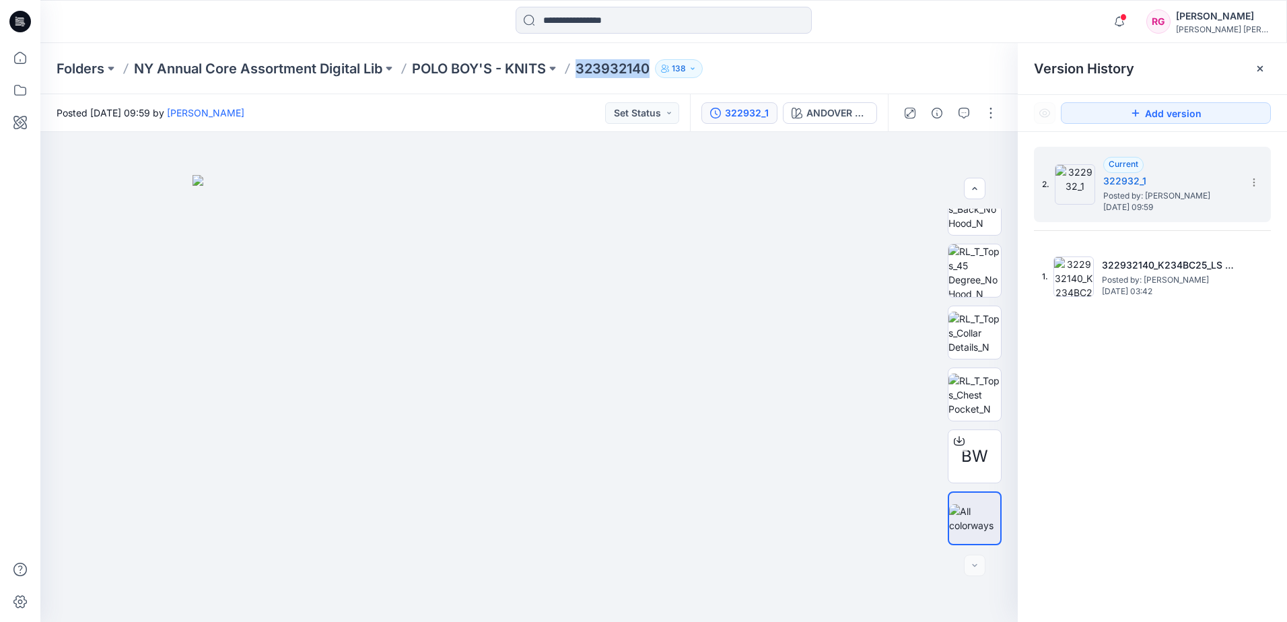
drag, startPoint x: 582, startPoint y: 65, endPoint x: 656, endPoint y: 72, distance: 74.4
click at [656, 72] on div "Folders NY Annual Core Assortment Digital Lib POLO BOY'S - KNITS 323932140 138" at bounding box center [612, 68] width 1110 height 19
copy p "323932140"
click at [1153, 200] on span "Posted by: [PERSON_NAME]" at bounding box center [1171, 195] width 135 height 13
click at [1080, 180] on img at bounding box center [1075, 184] width 40 height 40
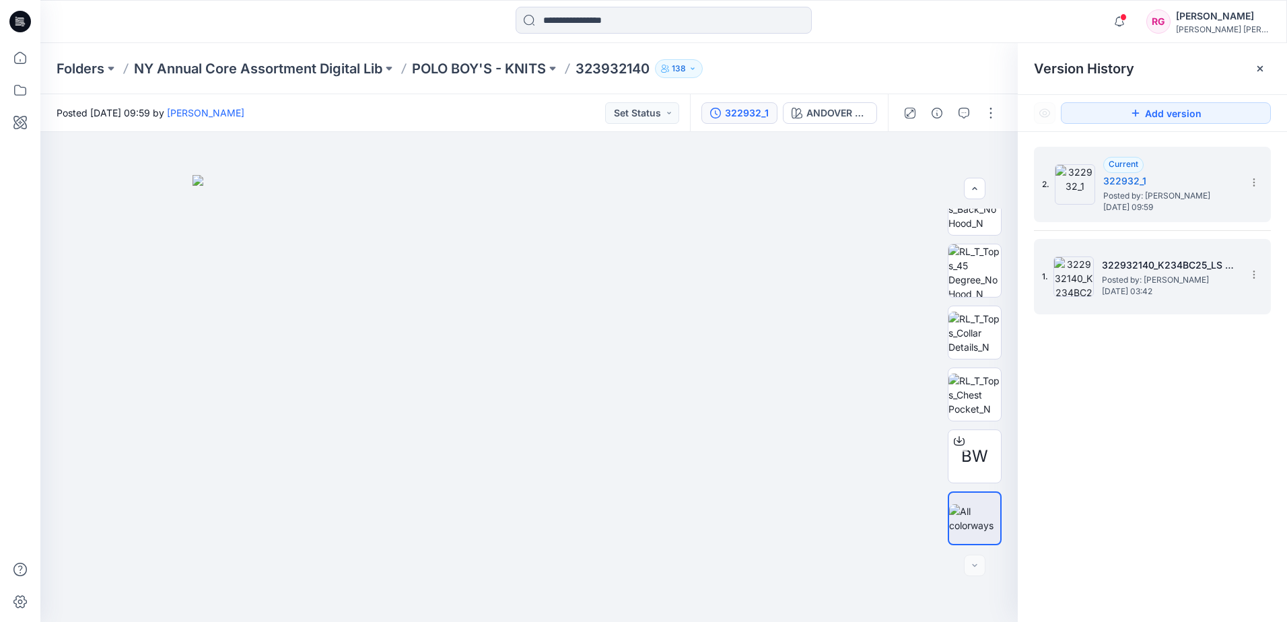
click at [1159, 286] on span "Posted by: [PERSON_NAME]" at bounding box center [1169, 279] width 135 height 13
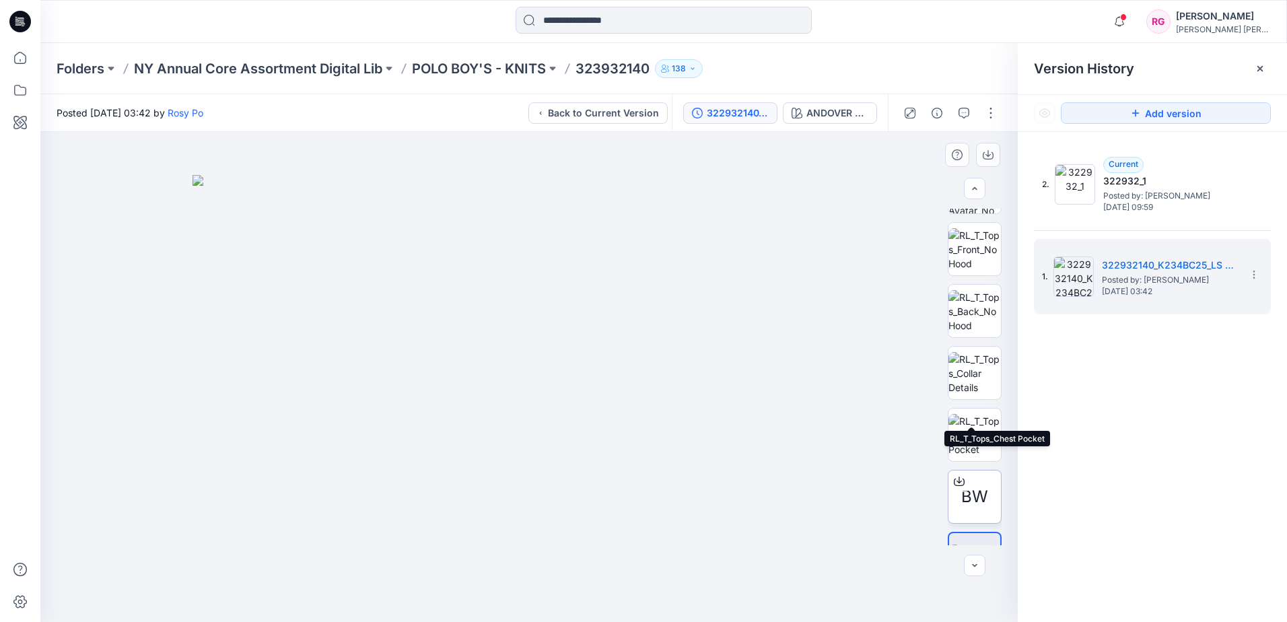
scroll to position [151, 0]
